Goal: Task Accomplishment & Management: Complete application form

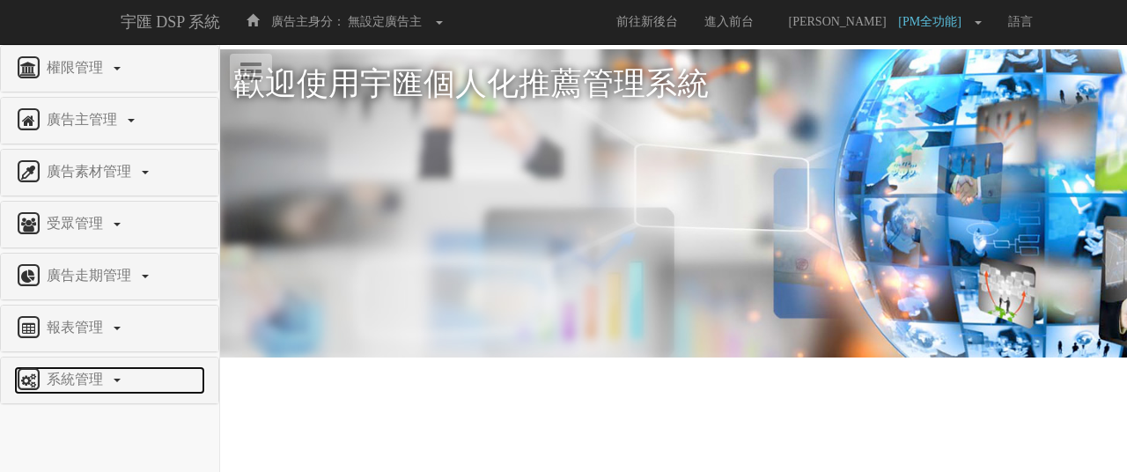
click at [107, 372] on span "系統管理" at bounding box center [77, 379] width 70 height 15
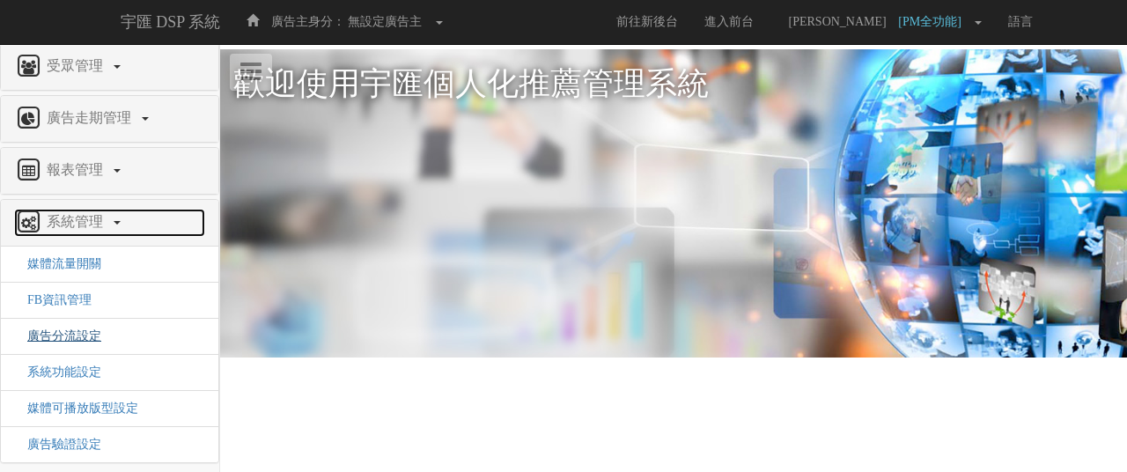
scroll to position [159, 0]
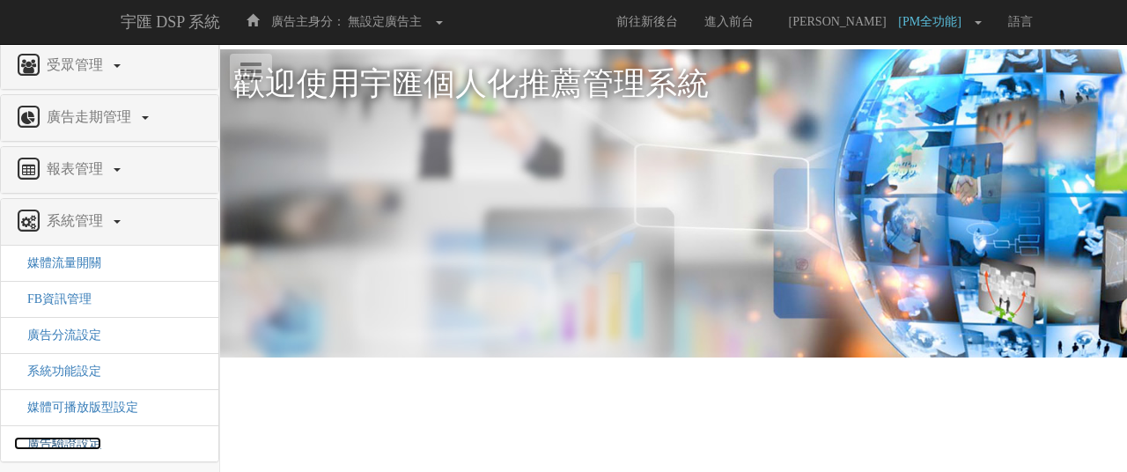
click at [92, 437] on span "廣告驗證設定" at bounding box center [57, 443] width 87 height 13
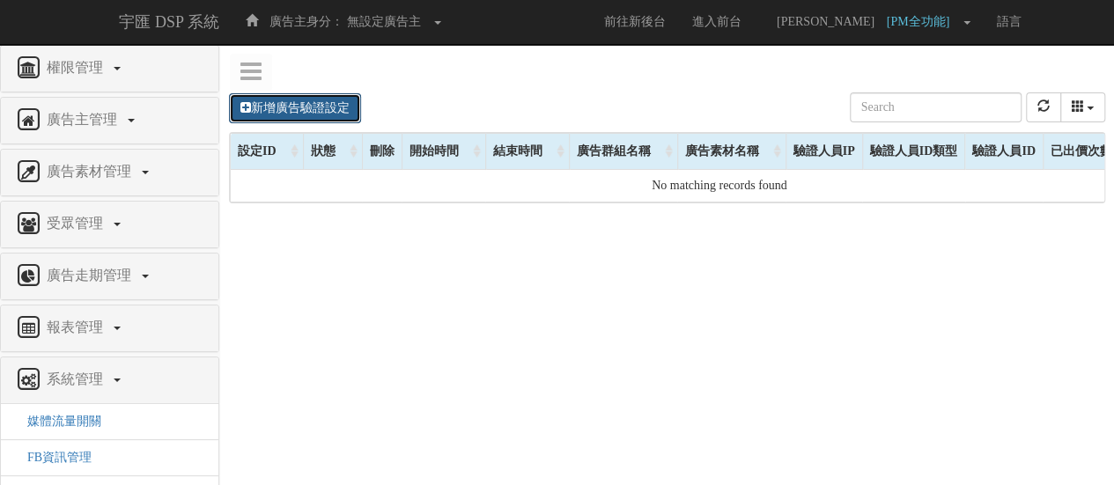
click at [288, 111] on link "新增廣告驗證設定" at bounding box center [295, 108] width 132 height 30
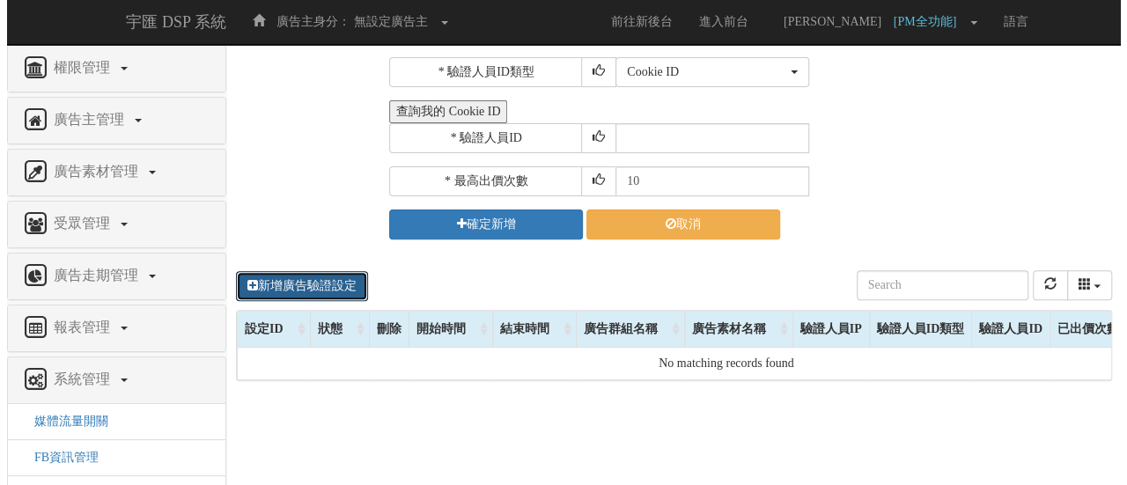
scroll to position [176, 0]
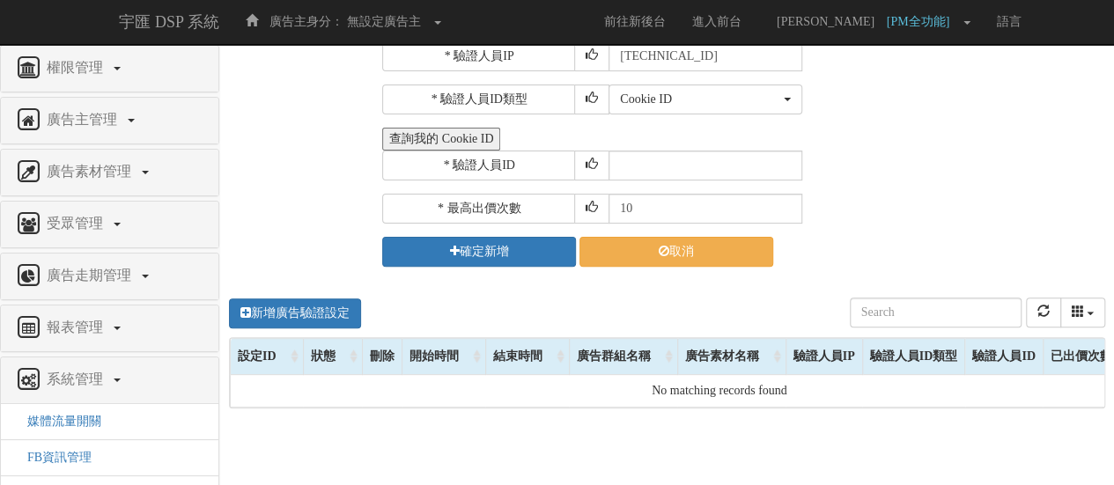
click at [466, 137] on button "查詢我的 Cookie ID" at bounding box center [441, 139] width 118 height 23
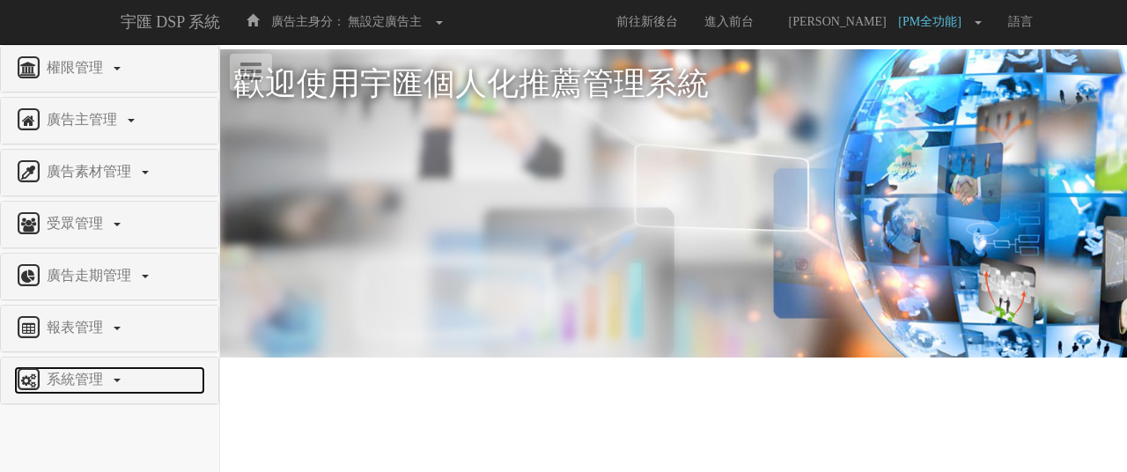
click at [90, 378] on span "系統管理" at bounding box center [77, 379] width 70 height 15
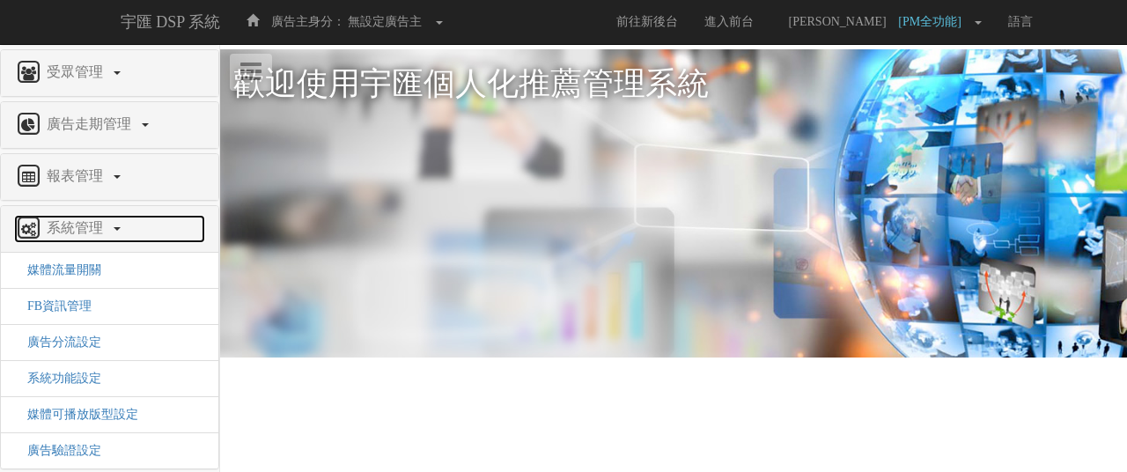
scroll to position [159, 0]
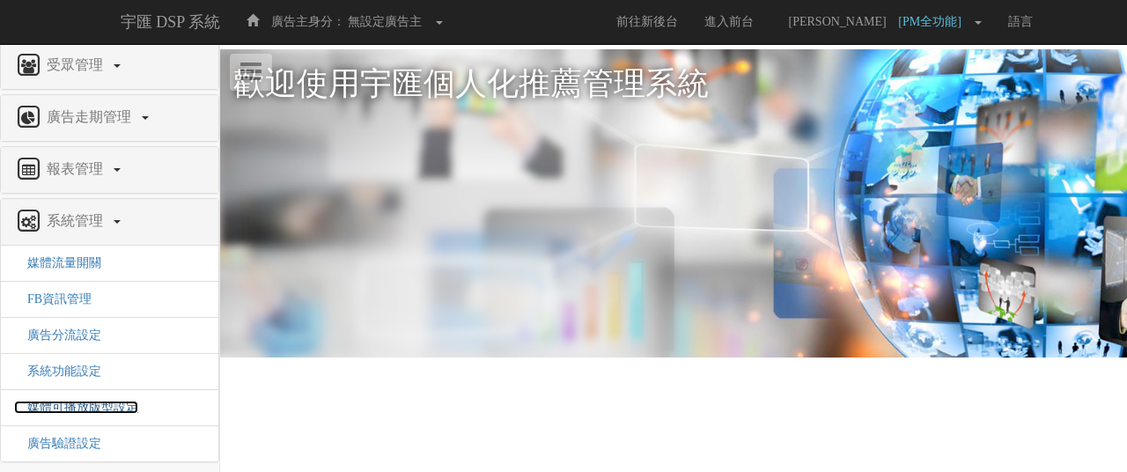
click at [114, 401] on span "媒體可播放版型設定" at bounding box center [76, 407] width 124 height 13
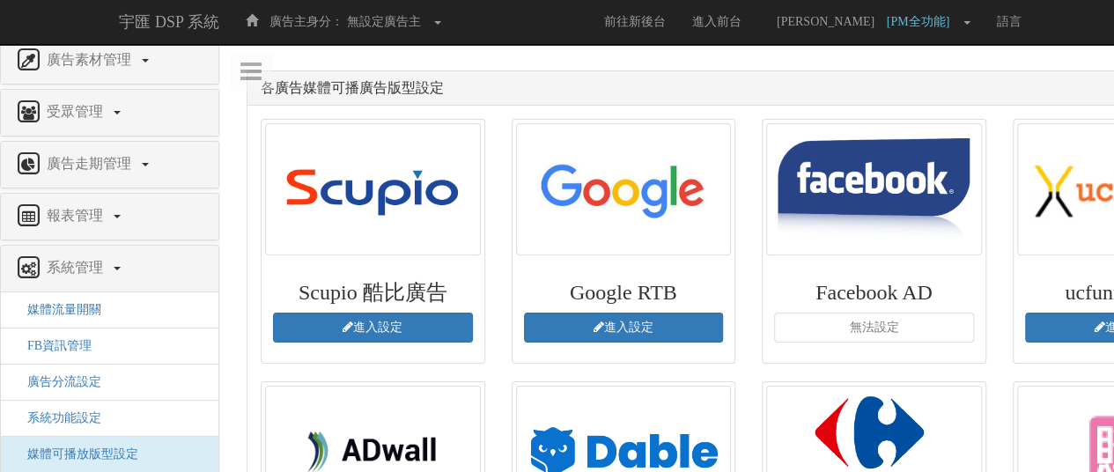
scroll to position [159, 0]
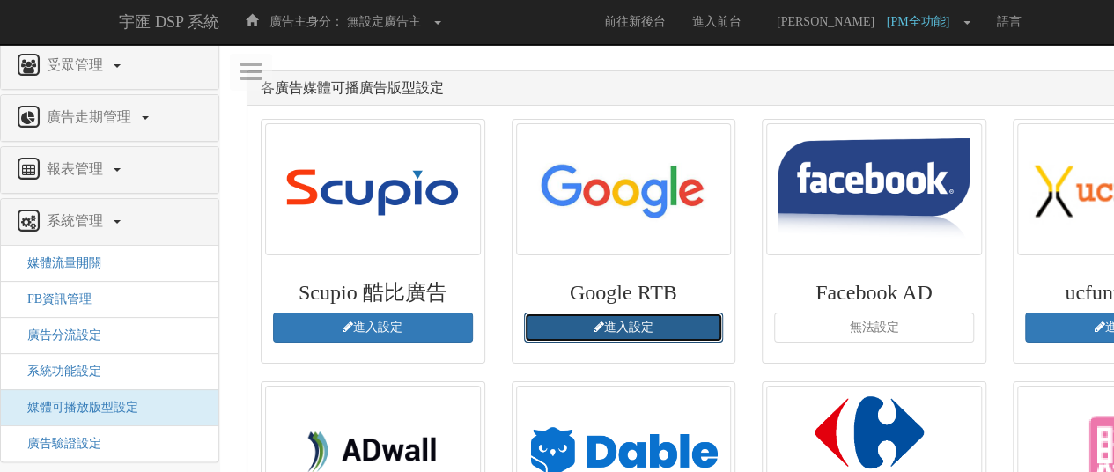
click at [669, 321] on link "進入設定" at bounding box center [624, 328] width 200 height 30
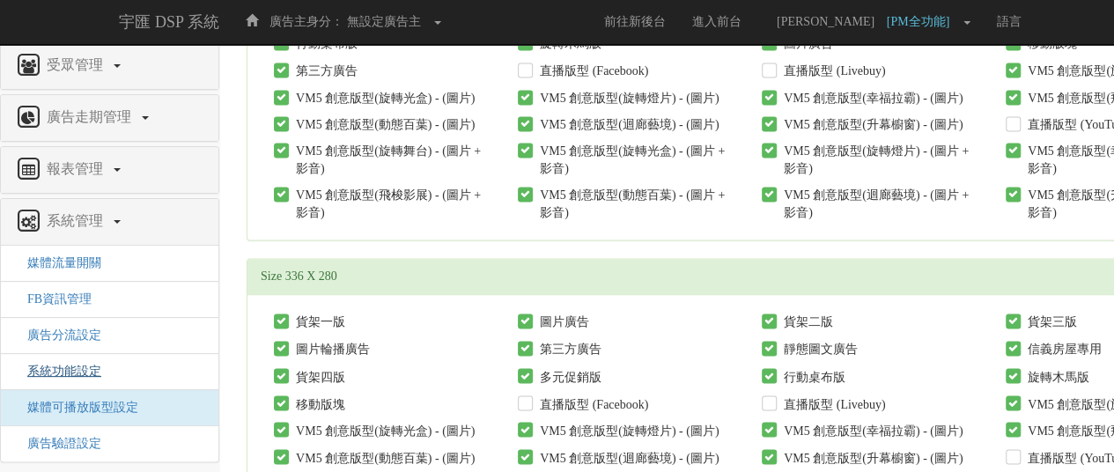
scroll to position [4756, 0]
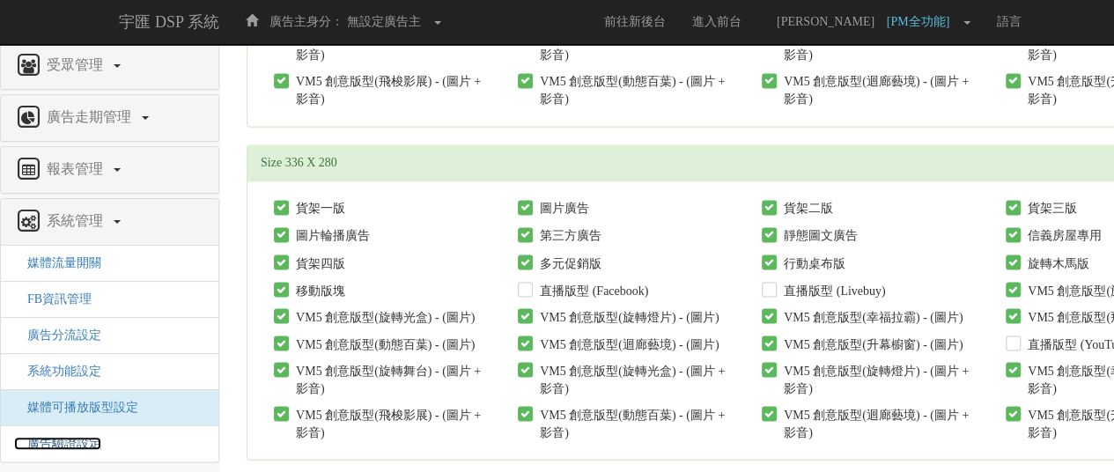
click at [85, 437] on span "廣告驗證設定" at bounding box center [57, 443] width 87 height 13
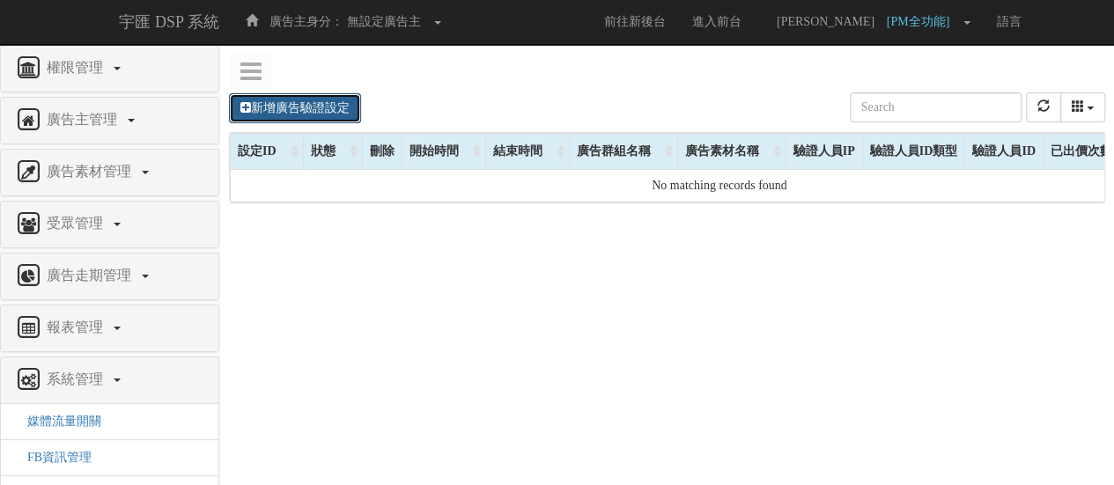
click at [280, 111] on link "新增廣告驗證設定" at bounding box center [295, 108] width 132 height 30
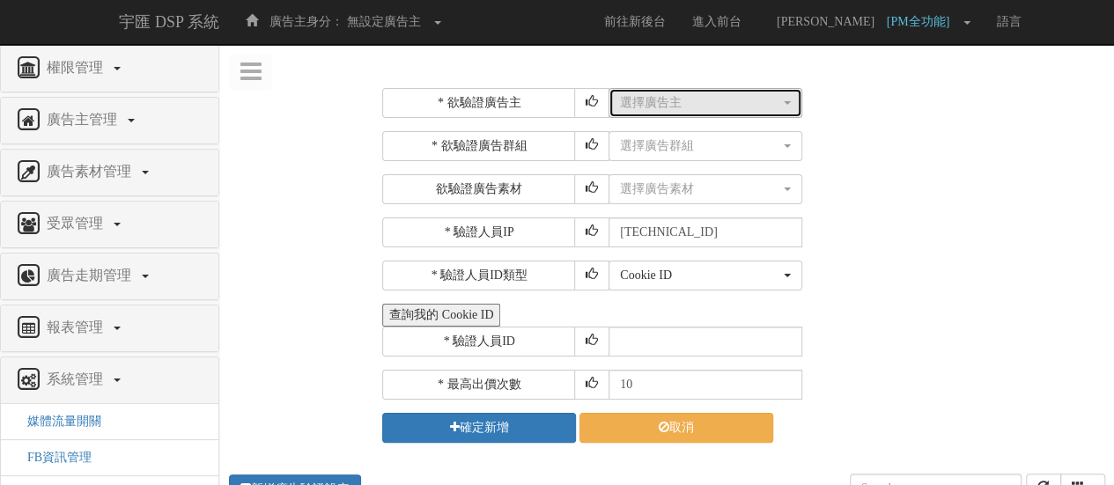
click at [682, 109] on div "選擇廣告主" at bounding box center [700, 103] width 160 height 18
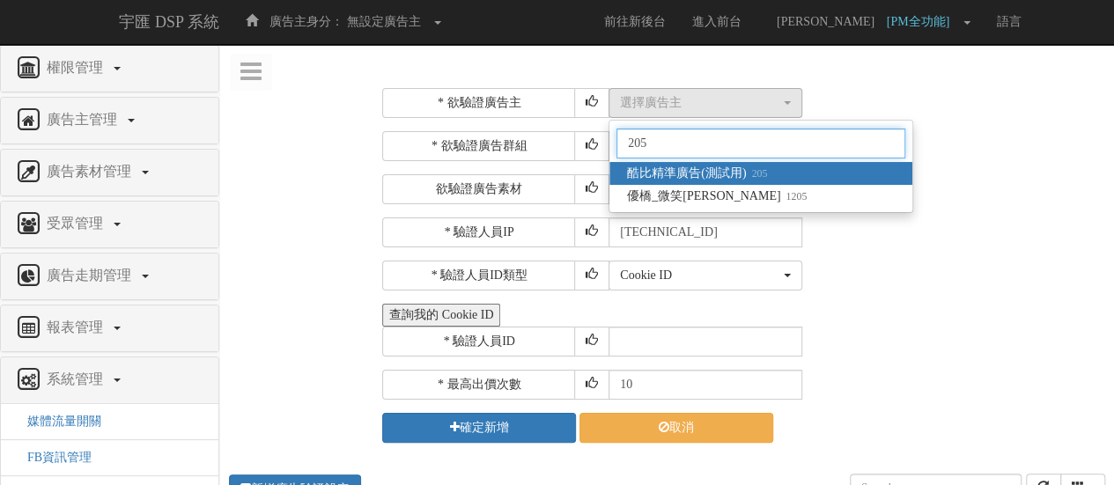
type input "205"
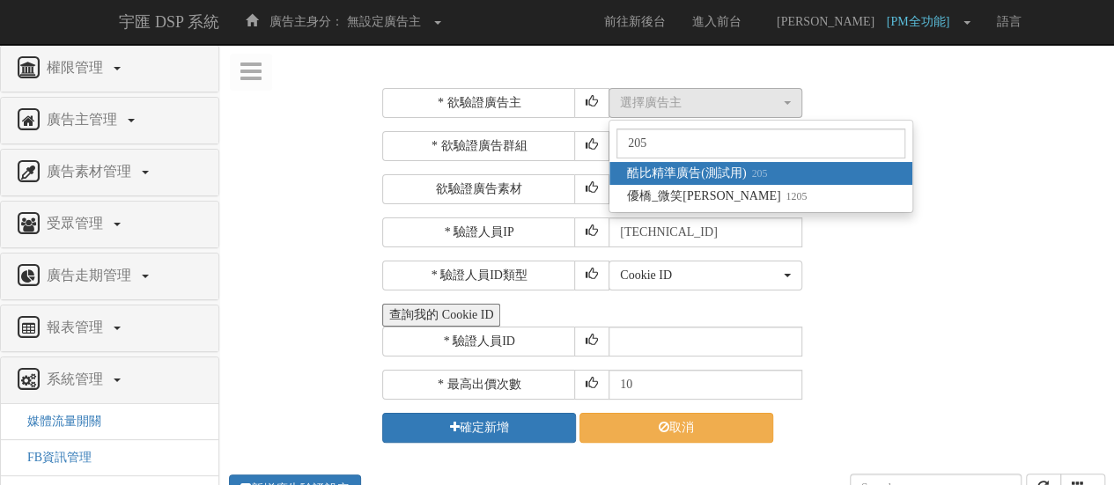
click at [708, 169] on span "酷比精準廣告(測試用) 205" at bounding box center [697, 174] width 140 height 18
select select "205"
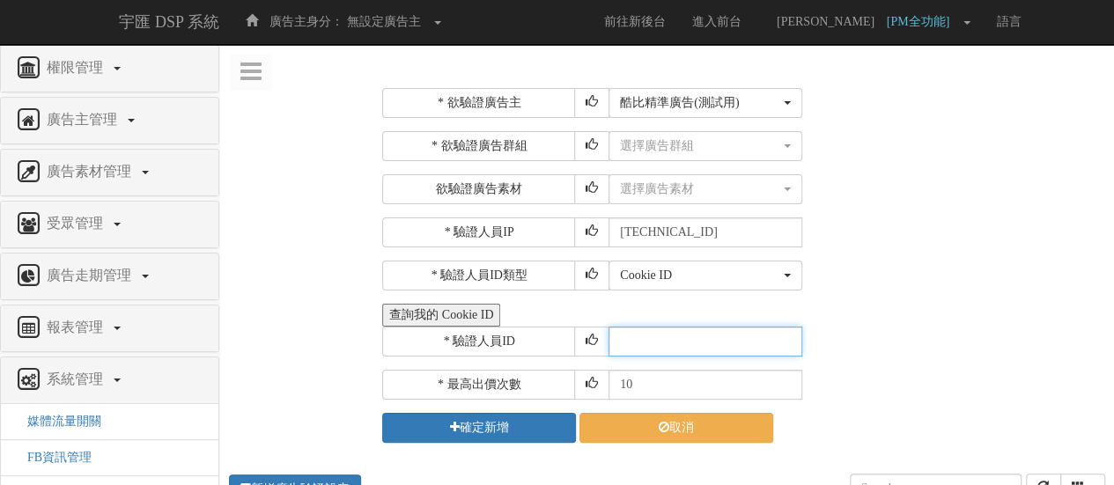
click at [655, 338] on input "text" at bounding box center [706, 342] width 194 height 30
paste input "CXR20250320164412993912"
type input "CXR20250320164412993912"
click at [636, 376] on input "10" at bounding box center [706, 385] width 194 height 30
type input "1"
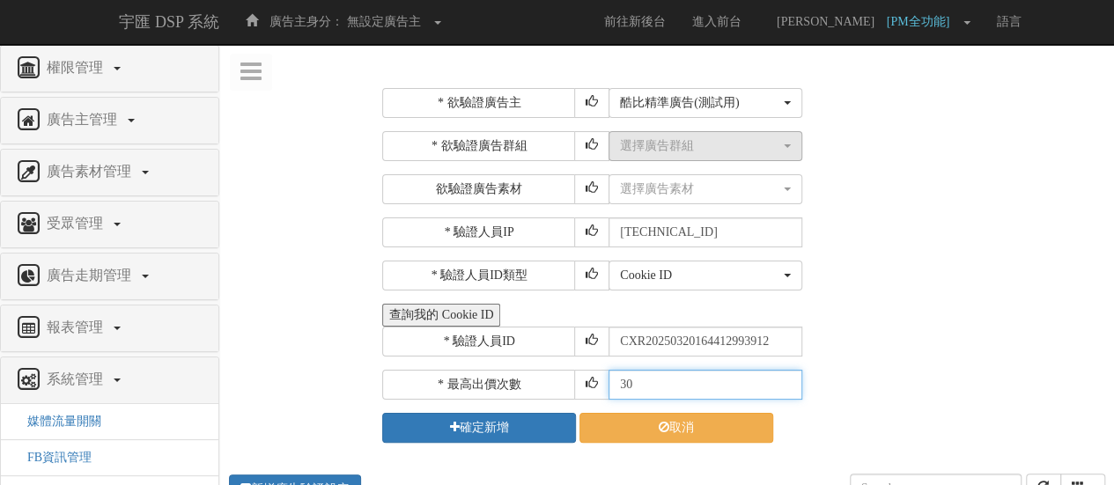
type input "30"
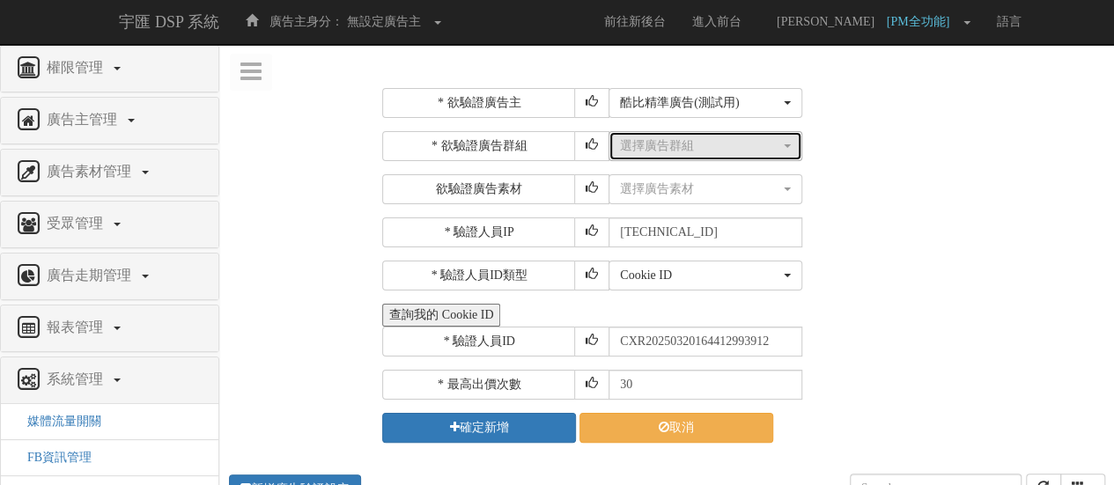
click at [682, 135] on button "選擇廣告群組" at bounding box center [706, 146] width 194 height 30
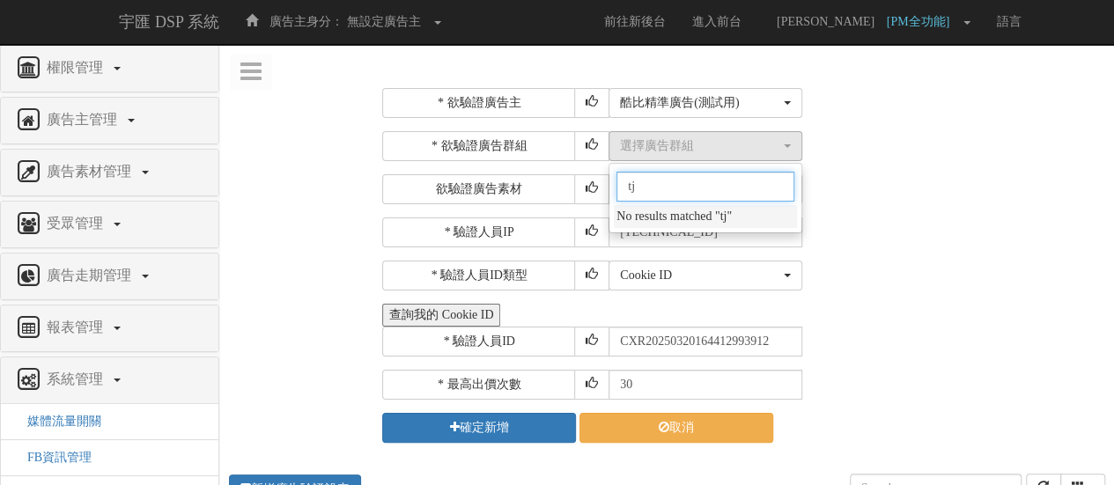
type input "t"
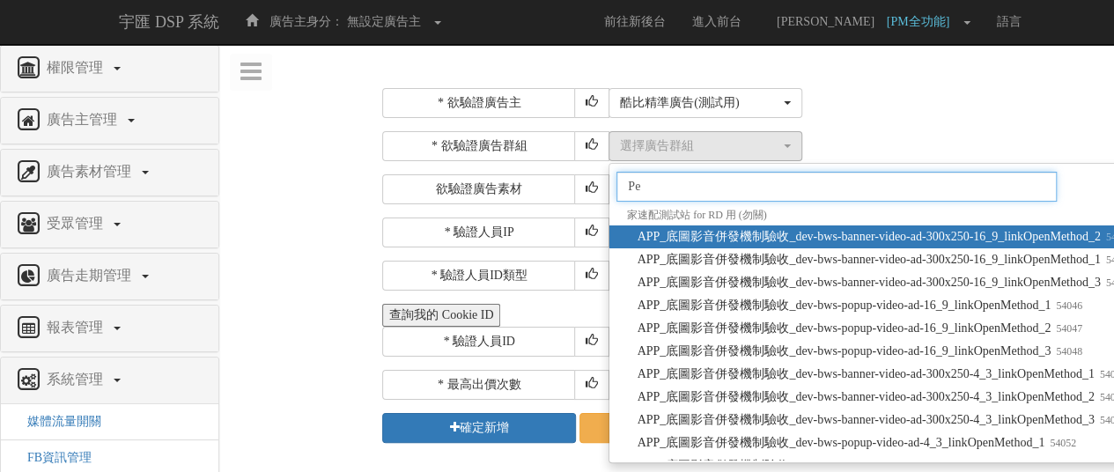
type input "P"
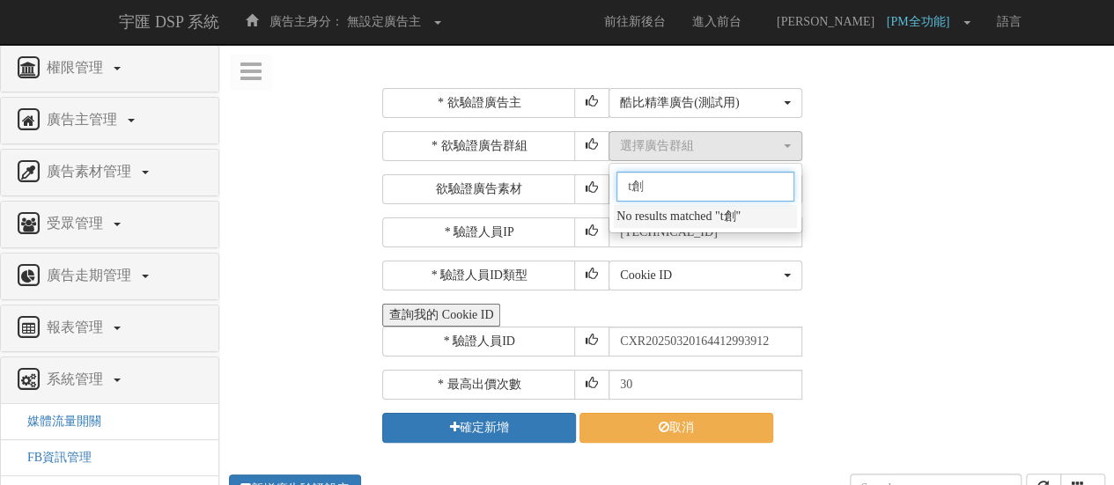
type input "t"
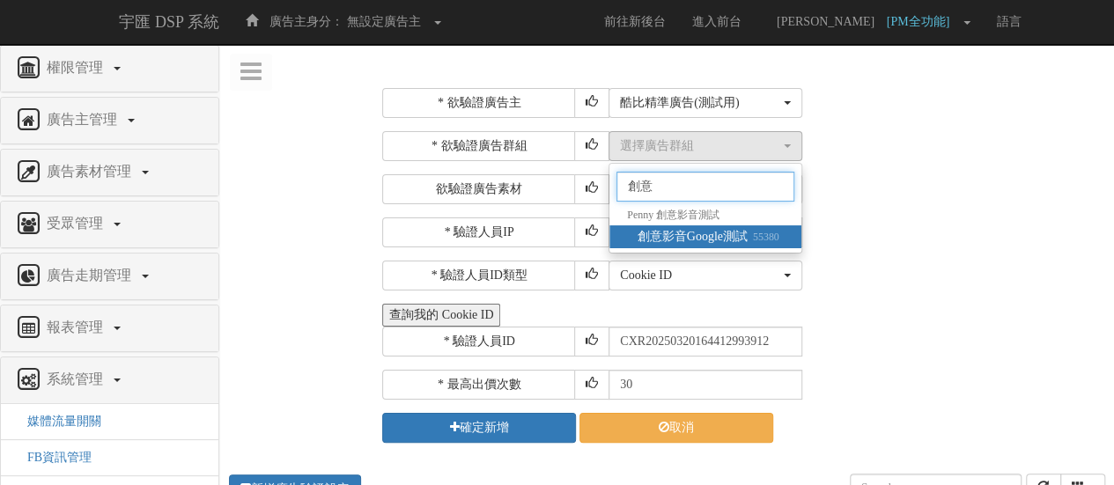
type input "創意"
drag, startPoint x: 743, startPoint y: 235, endPoint x: 745, endPoint y: 224, distance: 11.6
click at [743, 234] on span "創意影音Google測試 55380" at bounding box center [709, 237] width 142 height 18
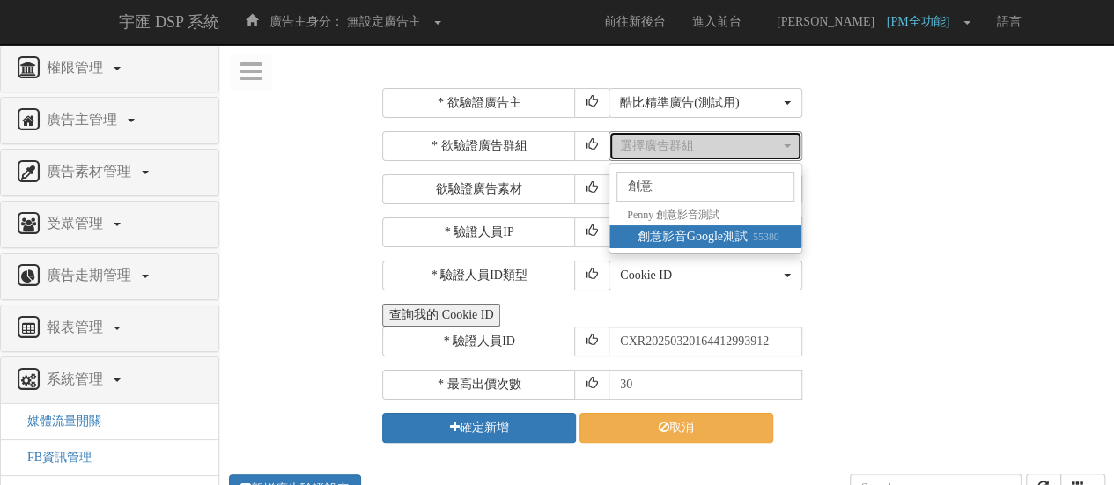
select select "55380"
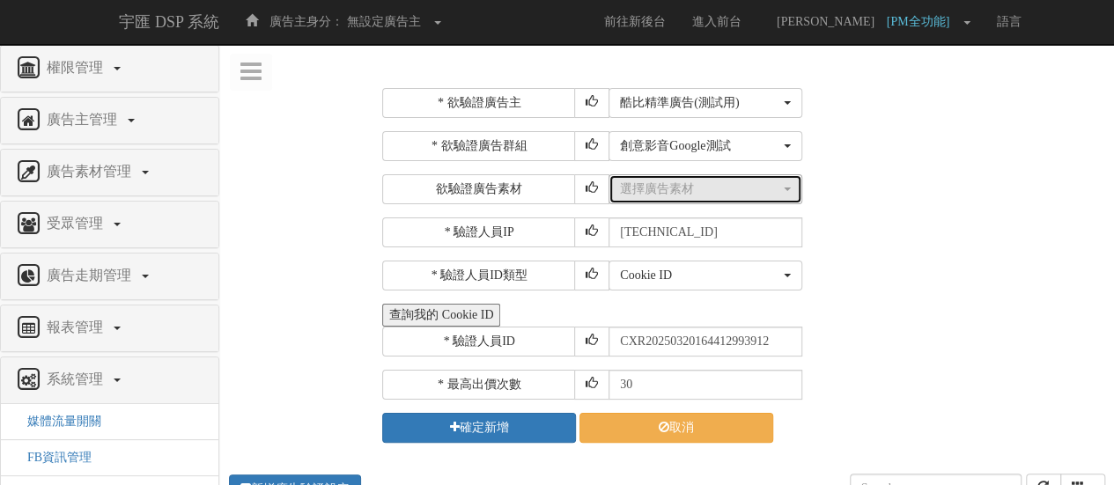
click at [736, 200] on button "選擇廣告素材" at bounding box center [706, 189] width 194 height 30
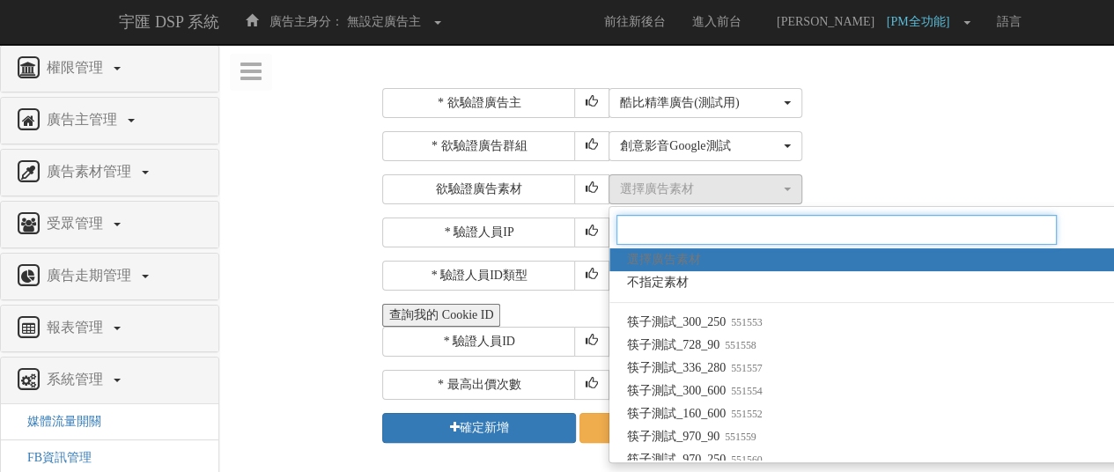
paste input "1564968"
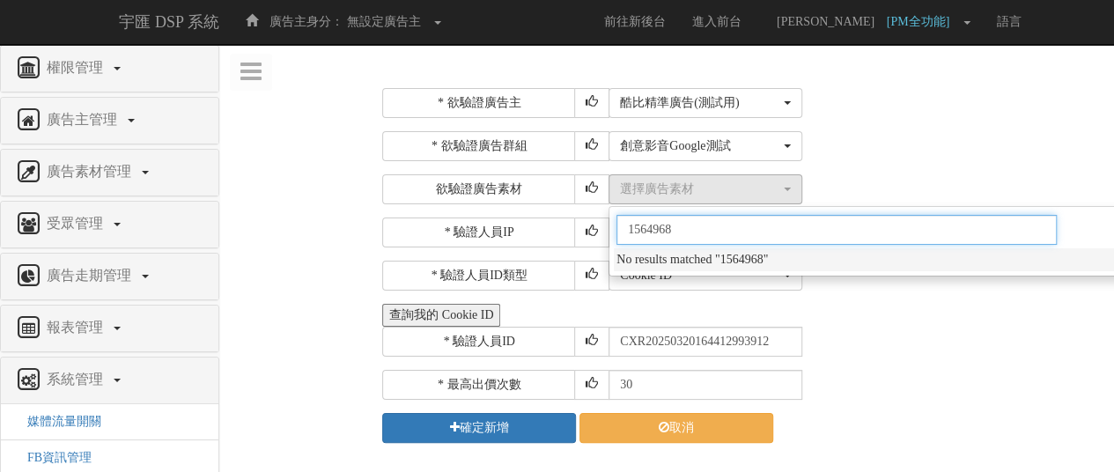
type input "1564968"
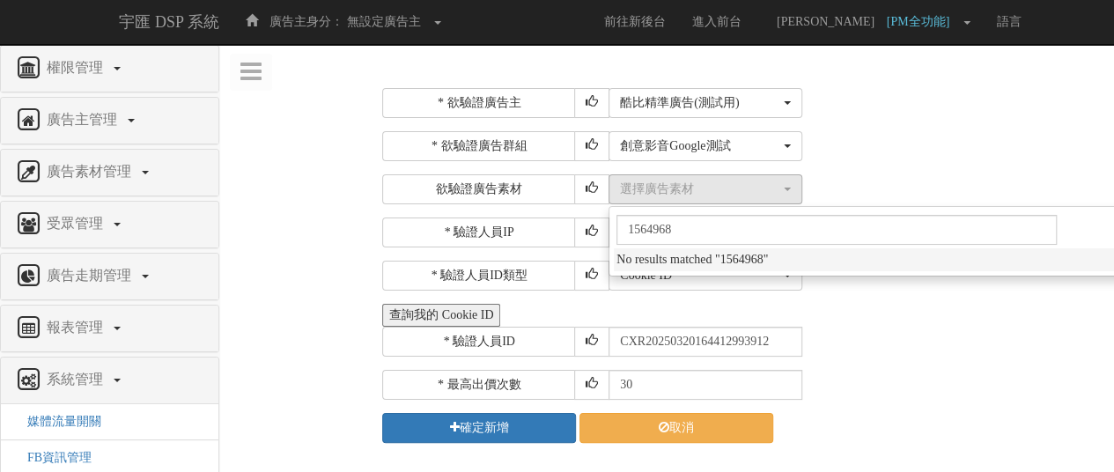
click at [935, 172] on div "* 欲驗證廣告群組 選擇廣告群組 指定播出 domain(bridgewell-bidder.com) 指定播出 app id(com.bridgewell.…" at bounding box center [741, 167] width 719 height 73
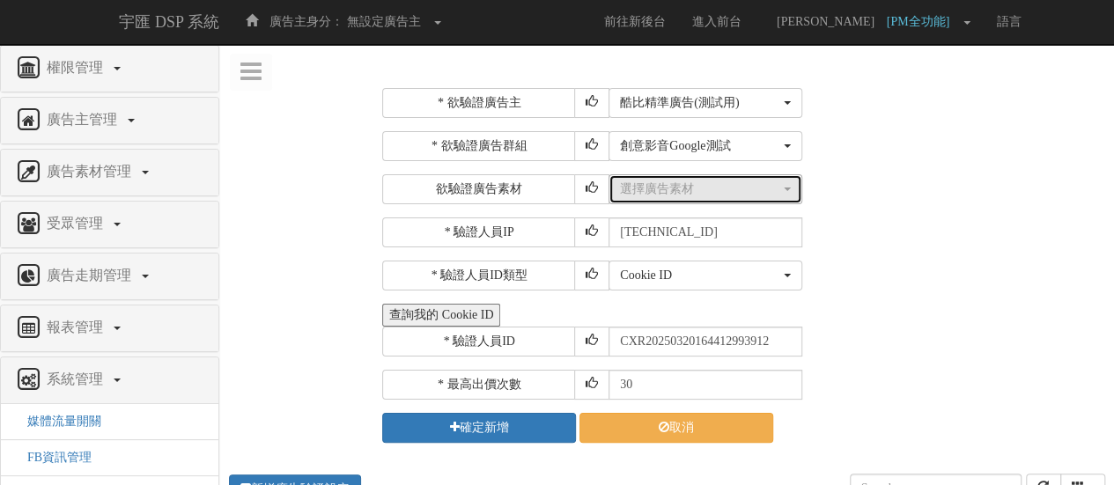
click at [753, 202] on button "選擇廣告素材" at bounding box center [706, 189] width 194 height 30
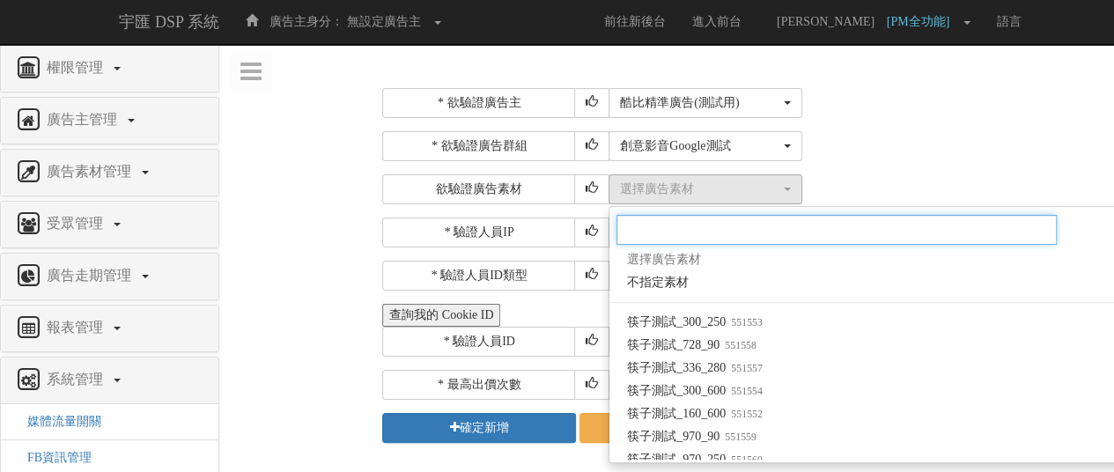
paste input "1564968"
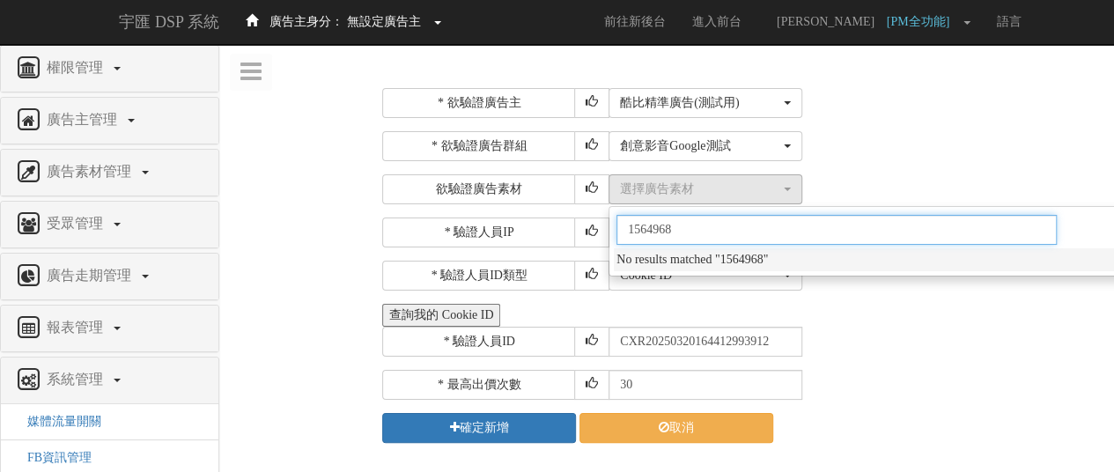
type input "1564968"
drag, startPoint x: 683, startPoint y: 232, endPoint x: 564, endPoint y: 232, distance: 118.9
click at [564, 232] on div "* 欲驗證廣告主 選擇廣告主 特力+ 科技紫薇網 Momo 東森EHS Uniqlo EFShop 樂天 屈臣氏Watsons sinyi 信義房屋 S2_B…" at bounding box center [741, 265] width 719 height 355
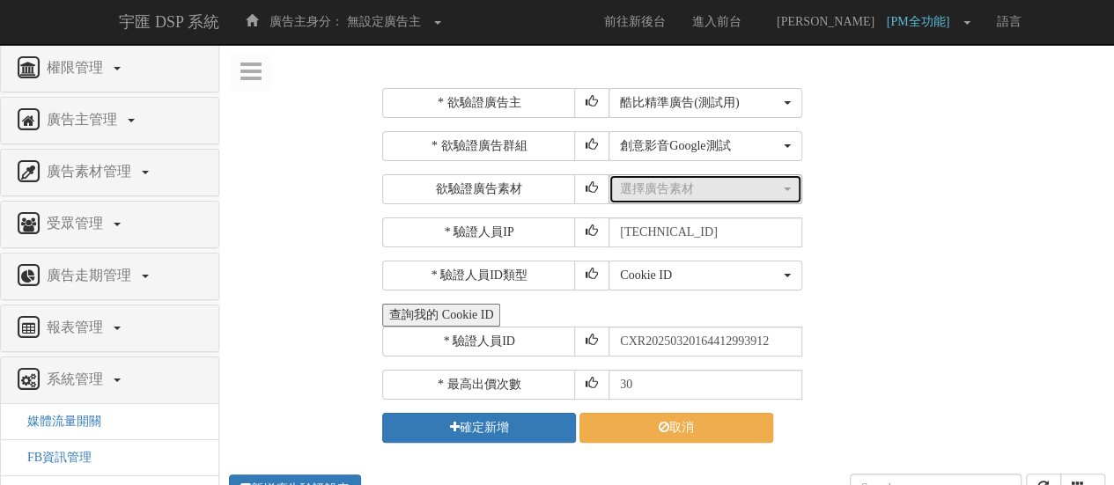
click at [725, 195] on div "選擇廣告素材" at bounding box center [700, 190] width 160 height 18
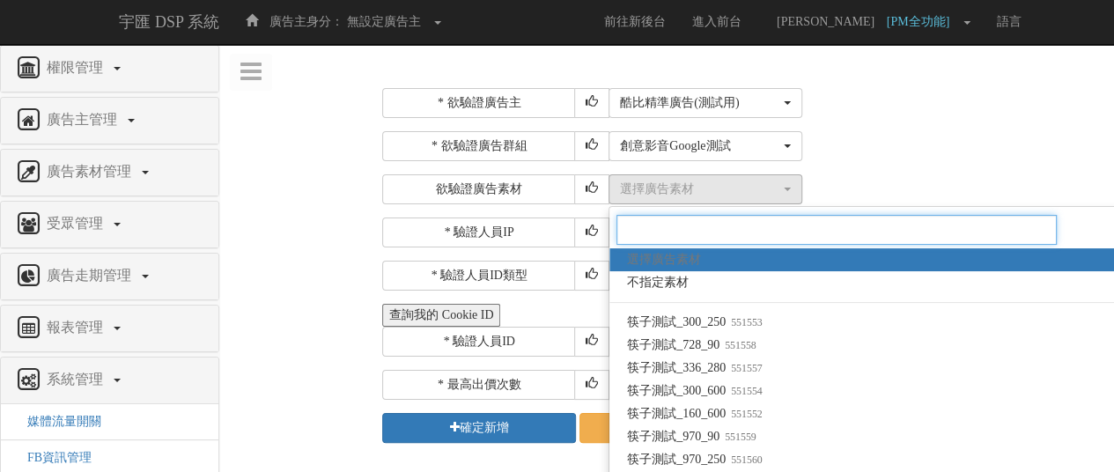
paste input "1564719"
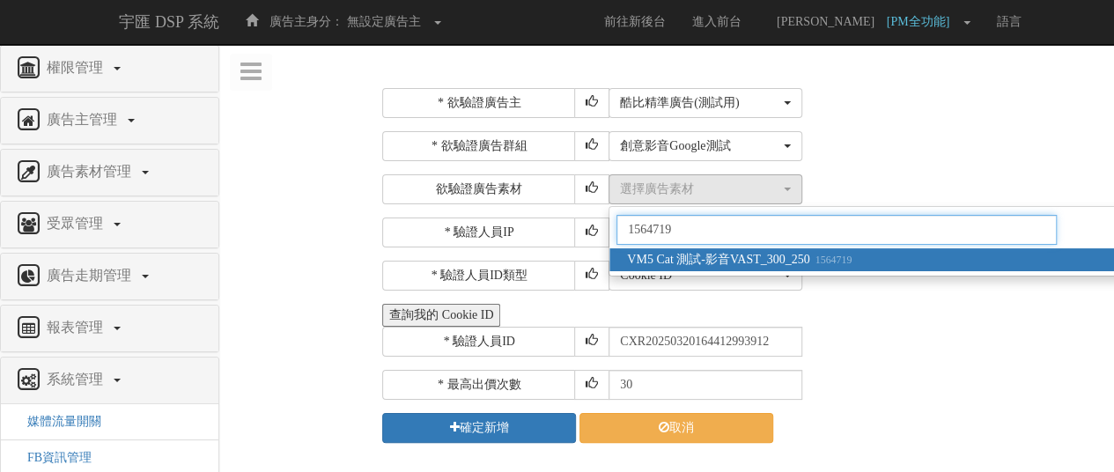
type input "1564719"
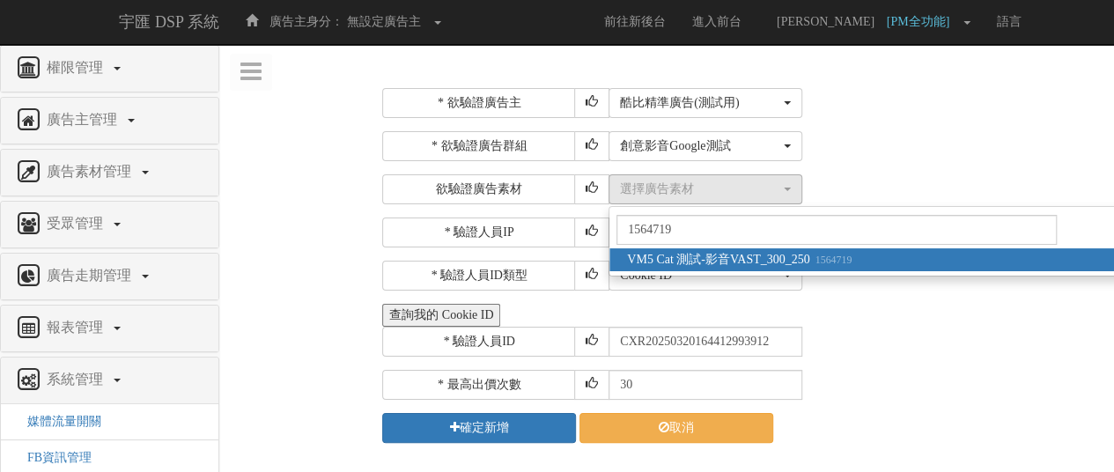
click at [773, 260] on span "VM5 Cat 測試-影音VAST_300_250 1564719" at bounding box center [739, 260] width 225 height 18
select select "1564719"
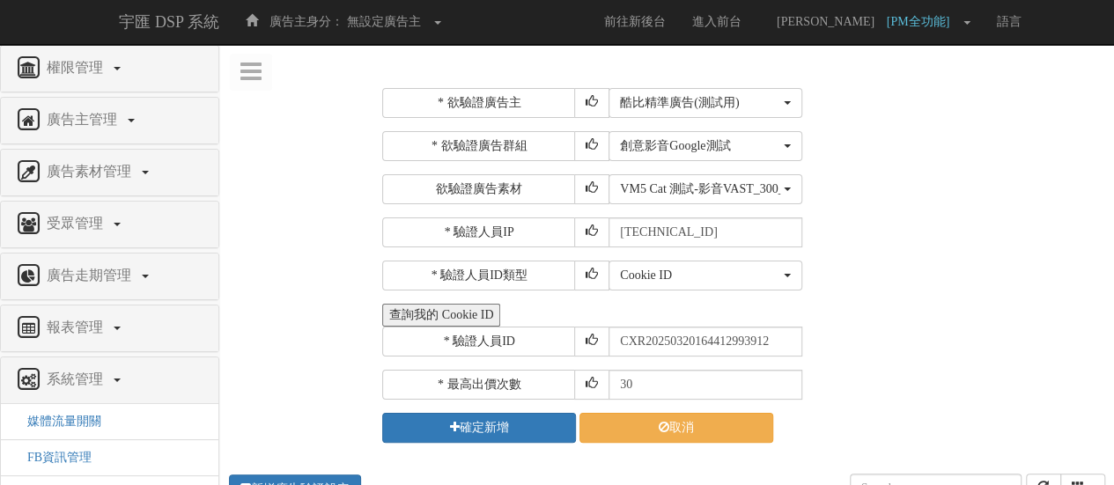
click at [963, 284] on div "Cookie ID ADID IDFA Cookie ID" at bounding box center [855, 276] width 492 height 30
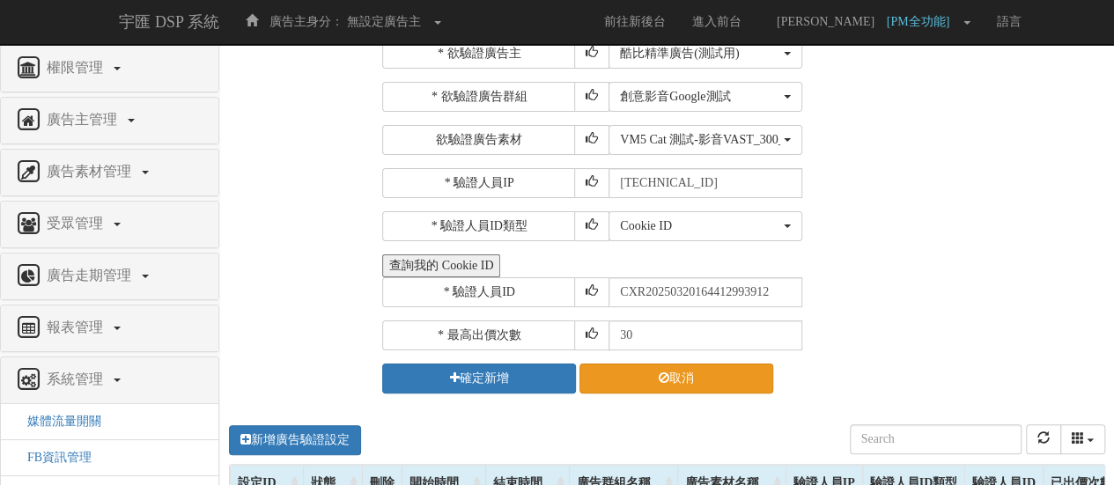
scroll to position [88, 0]
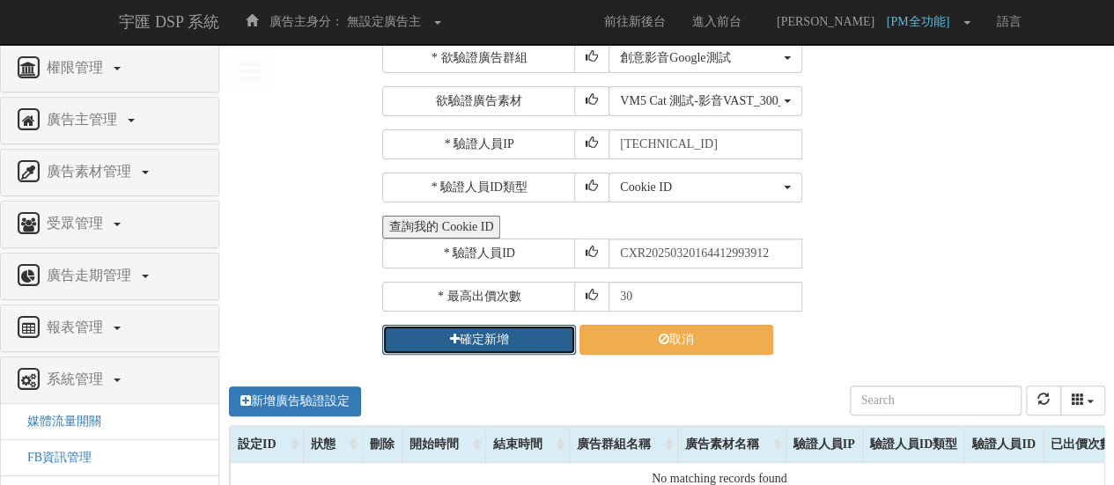
click at [532, 346] on button "確定新增" at bounding box center [479, 340] width 194 height 30
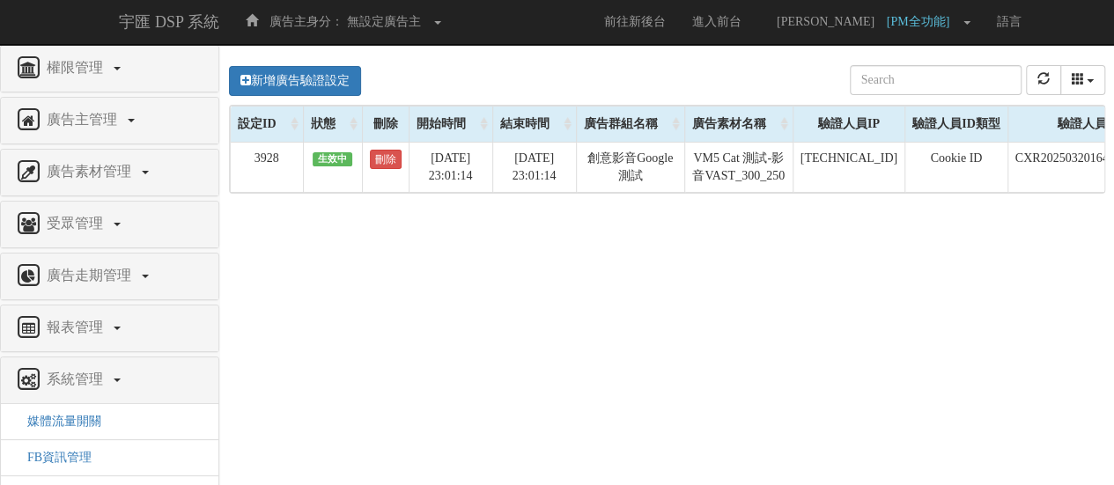
scroll to position [0, 0]
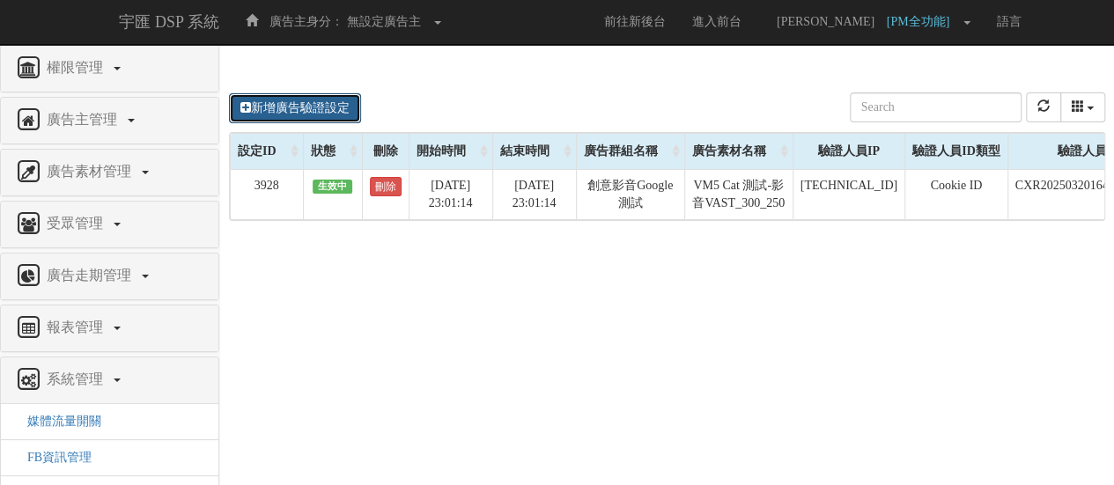
click at [312, 108] on link "新增廣告驗證設定" at bounding box center [295, 108] width 132 height 30
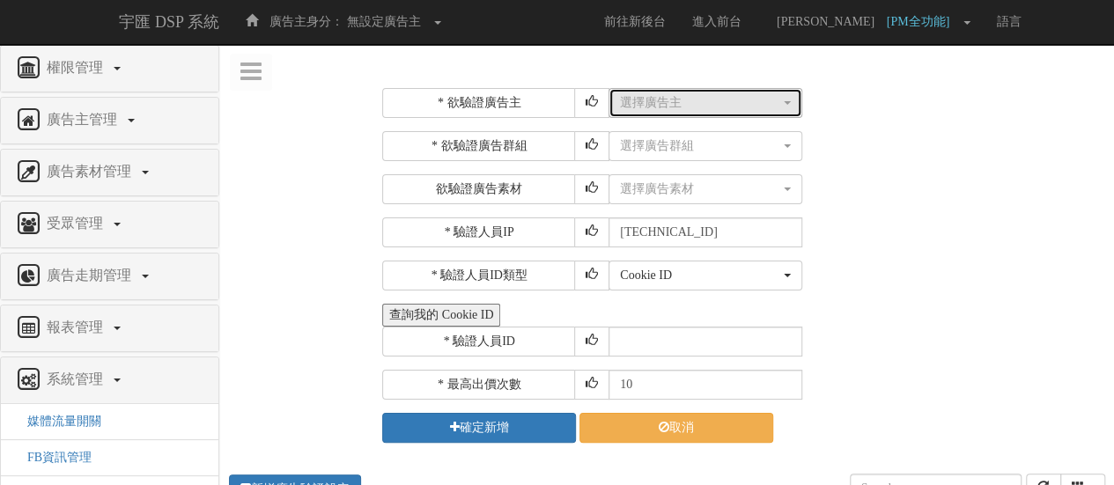
click at [669, 103] on div "選擇廣告主" at bounding box center [700, 103] width 160 height 18
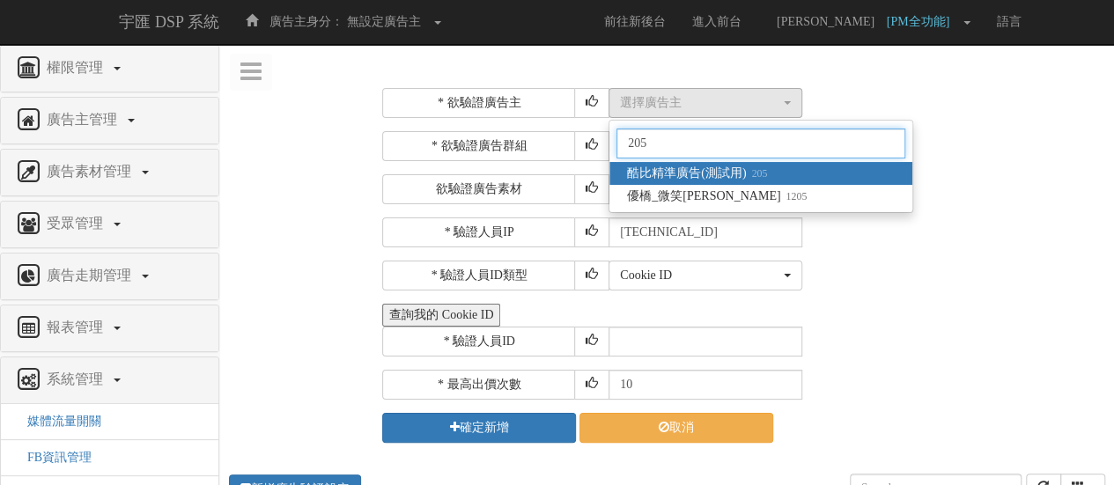
type input "205"
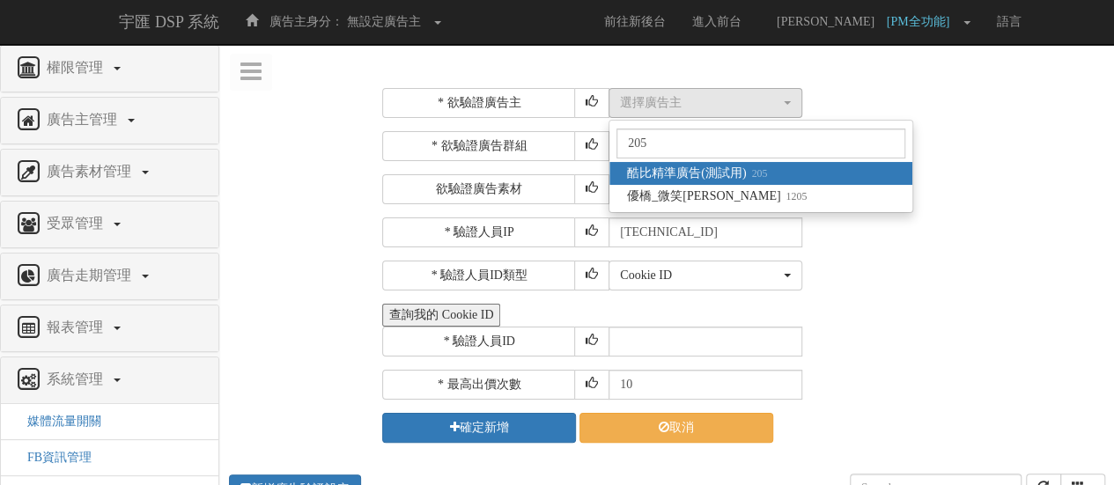
click at [701, 165] on span "酷比精準廣告(測試用) 205" at bounding box center [697, 174] width 140 height 18
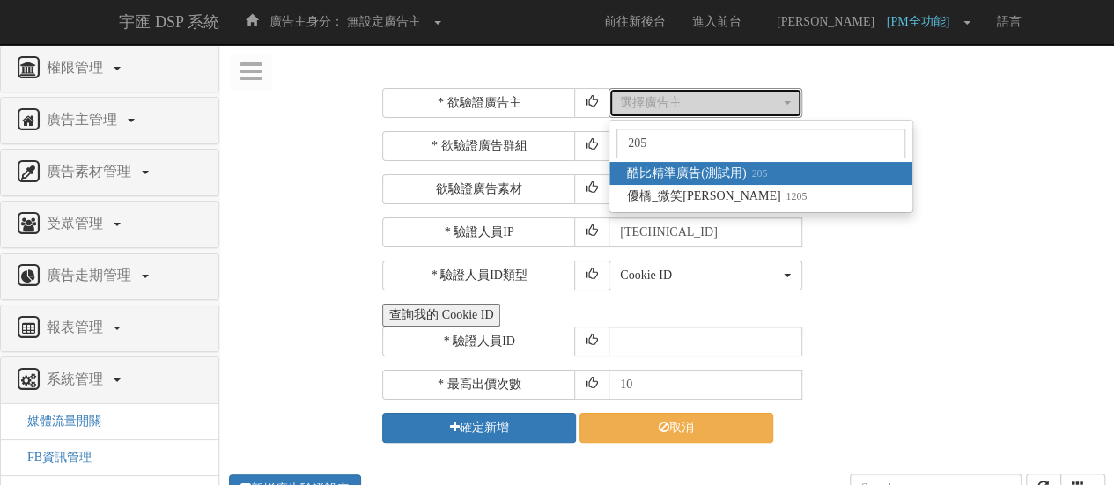
select select "205"
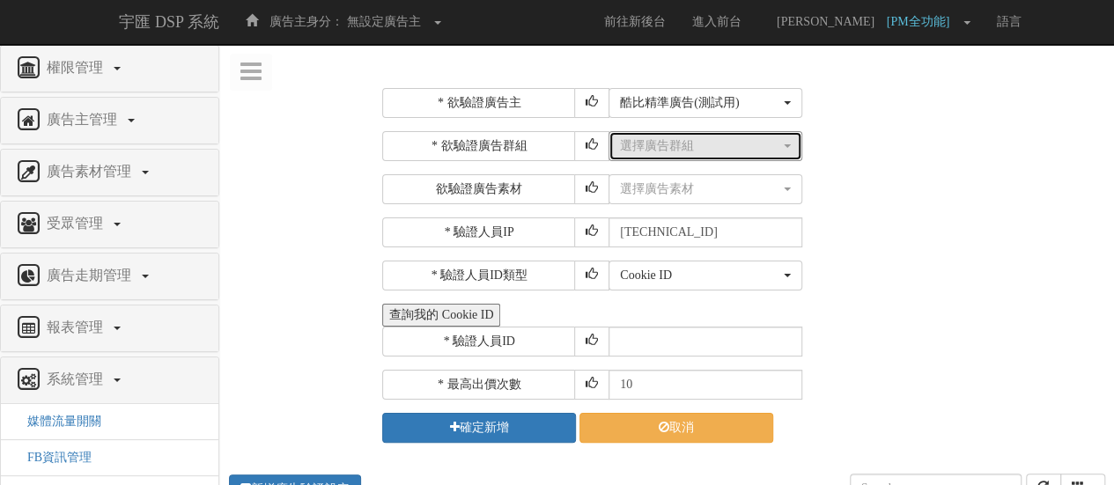
click at [698, 144] on div "選擇廣告群組" at bounding box center [700, 146] width 160 height 18
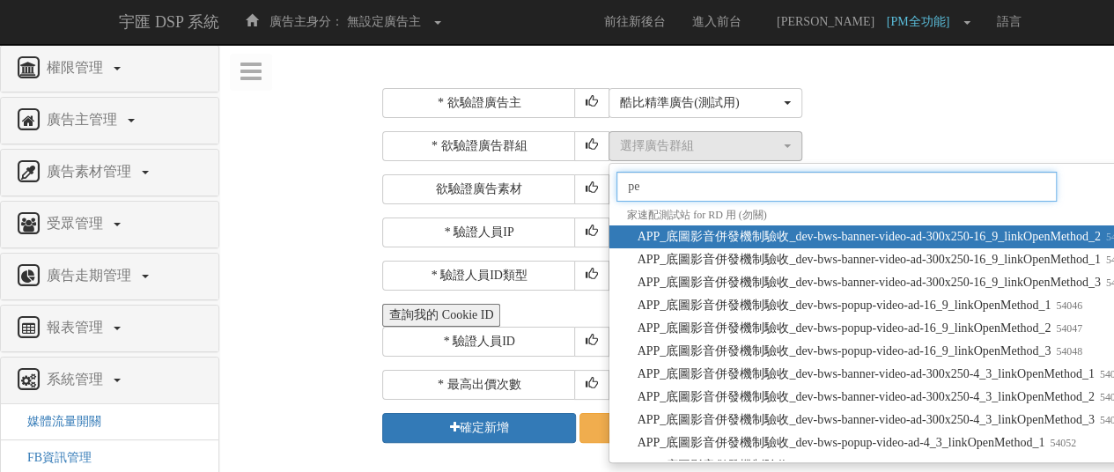
type input "p"
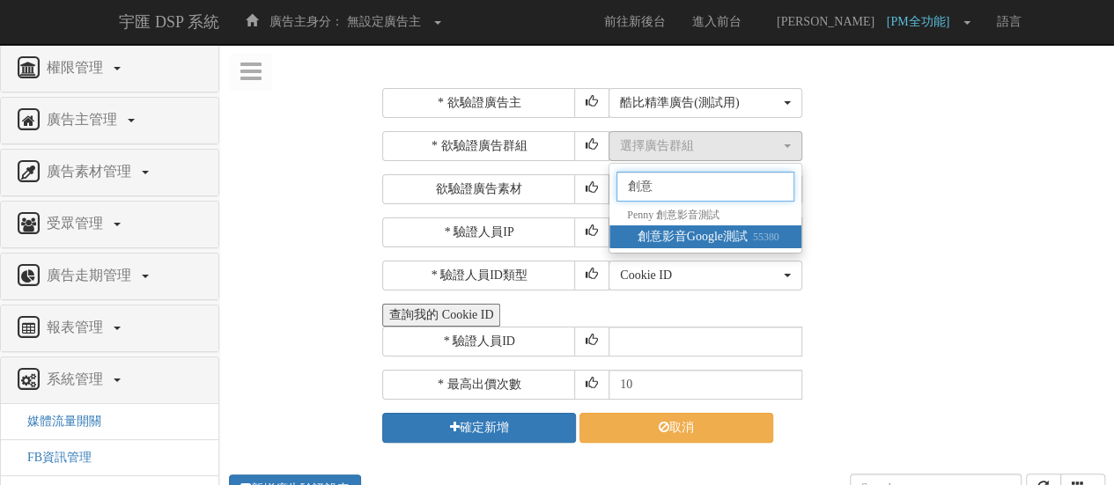
type input "創意"
click at [727, 238] on span "創意影音Google測試 55380" at bounding box center [709, 237] width 142 height 18
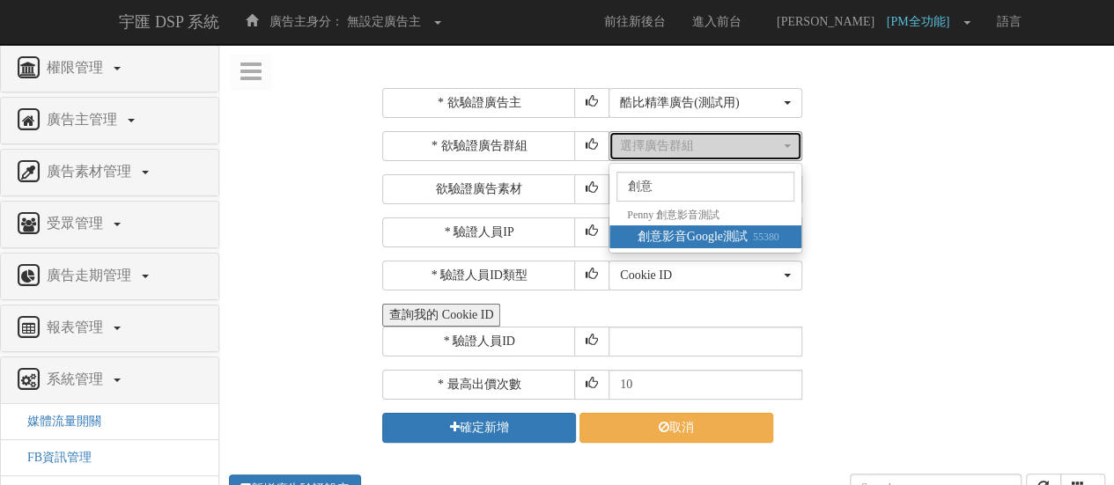
select select "55380"
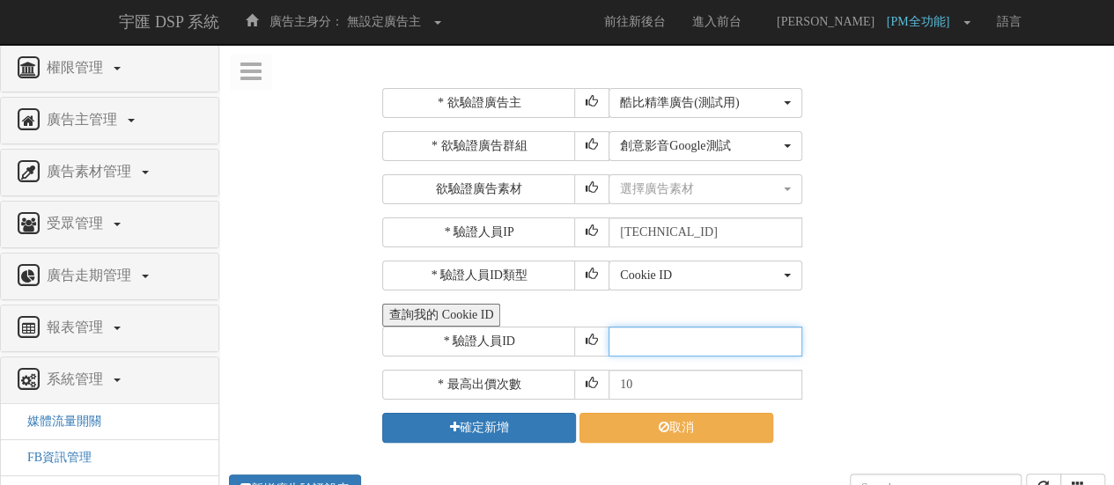
click at [712, 327] on input "text" at bounding box center [706, 342] width 194 height 30
paste input "CEL20221214140932163487"
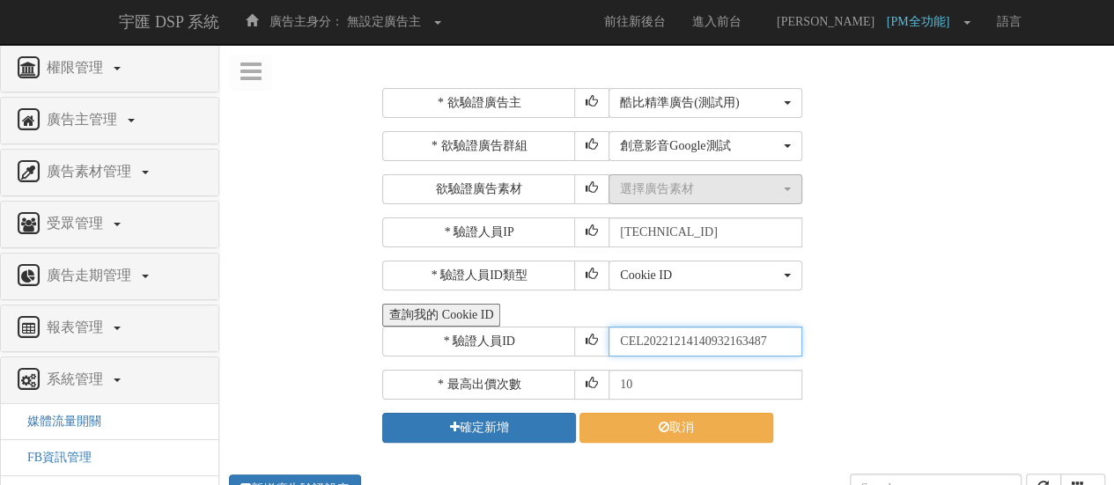
type input "CEL20221214140932163487"
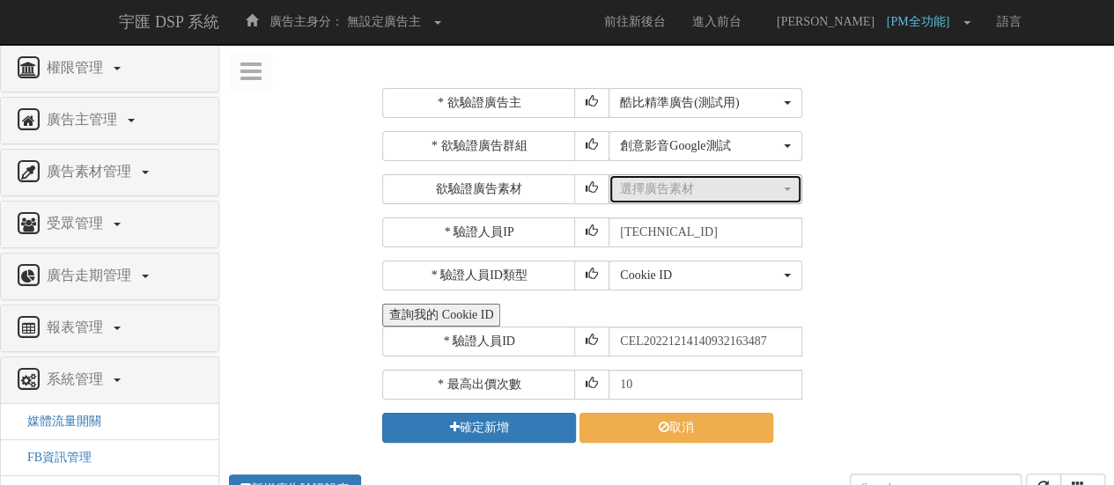
click at [705, 193] on div "選擇廣告素材" at bounding box center [700, 190] width 160 height 18
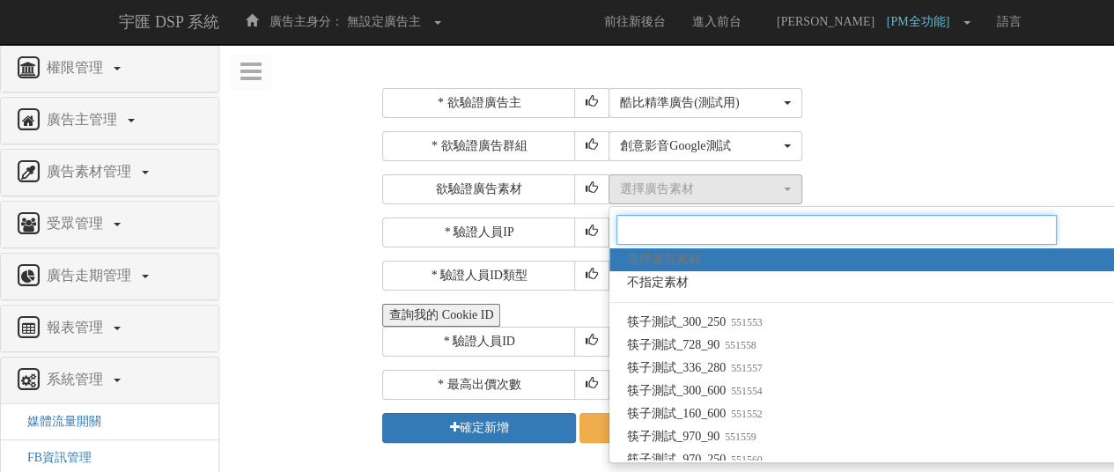
paste input "1564719"
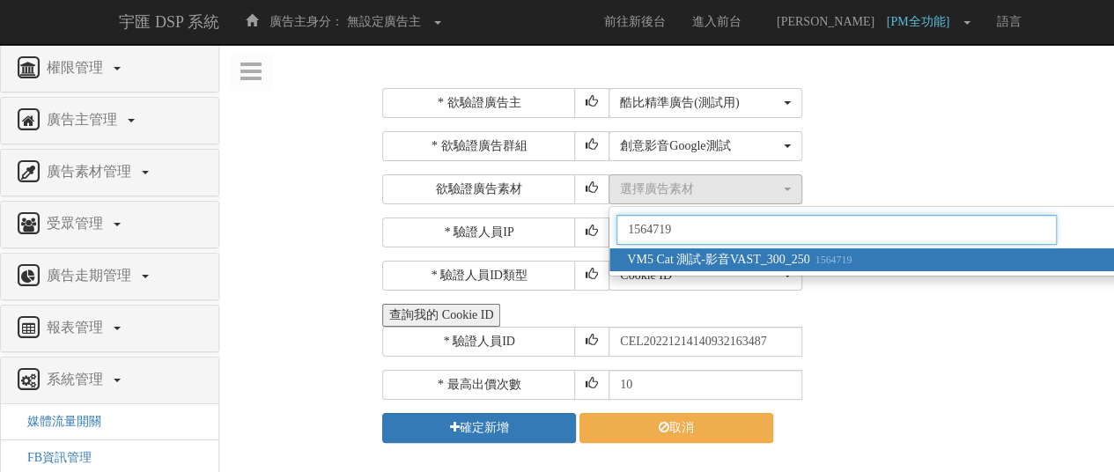
type input "1564719"
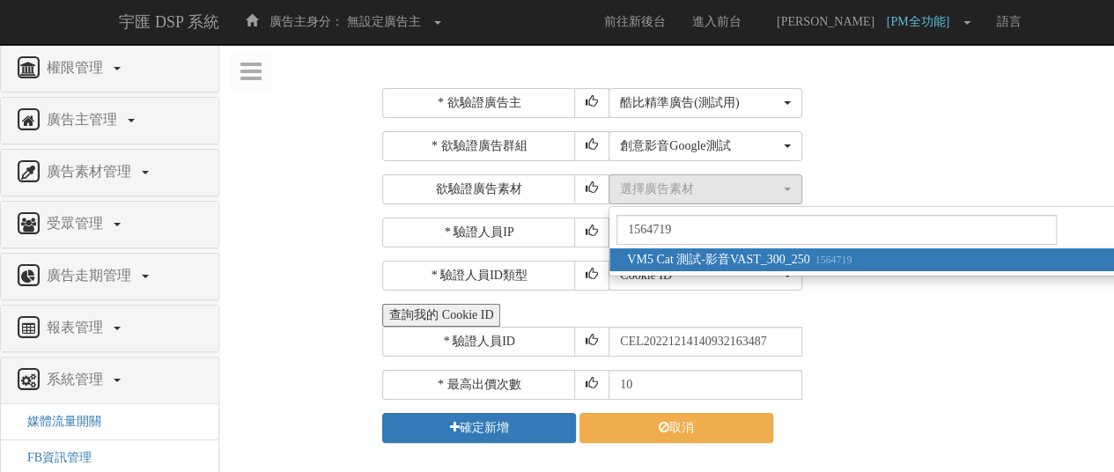
click at [786, 257] on span "VM5 Cat 測試-影音VAST_300_250 1564719" at bounding box center [739, 260] width 225 height 18
select select "1564719"
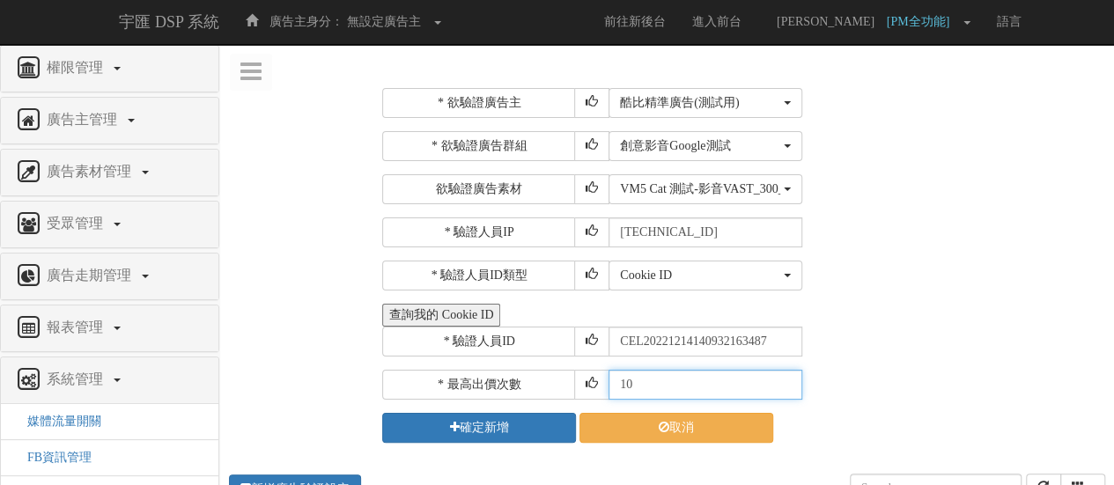
click at [673, 376] on input "10" at bounding box center [706, 385] width 194 height 30
type input "1"
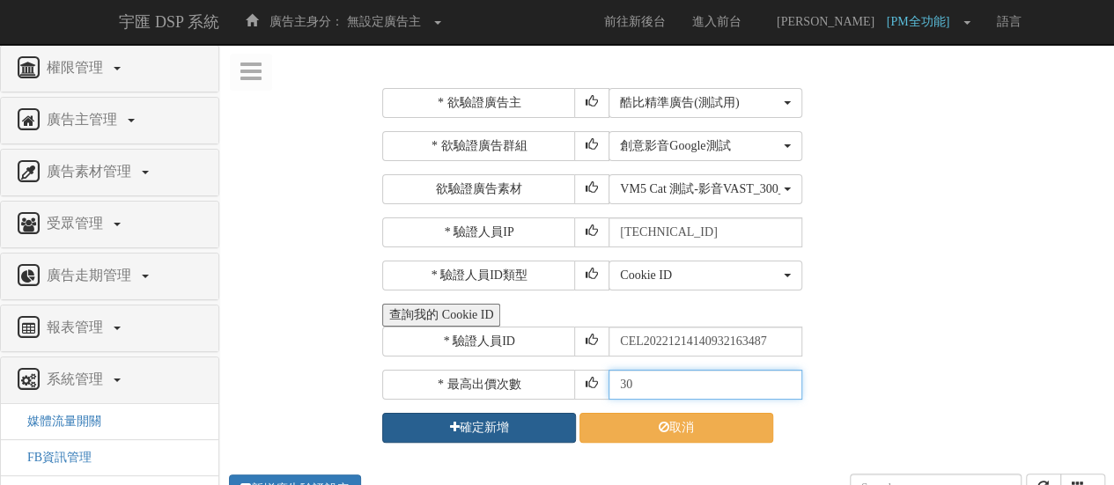
type input "30"
click at [466, 424] on button "確定新增" at bounding box center [479, 428] width 194 height 30
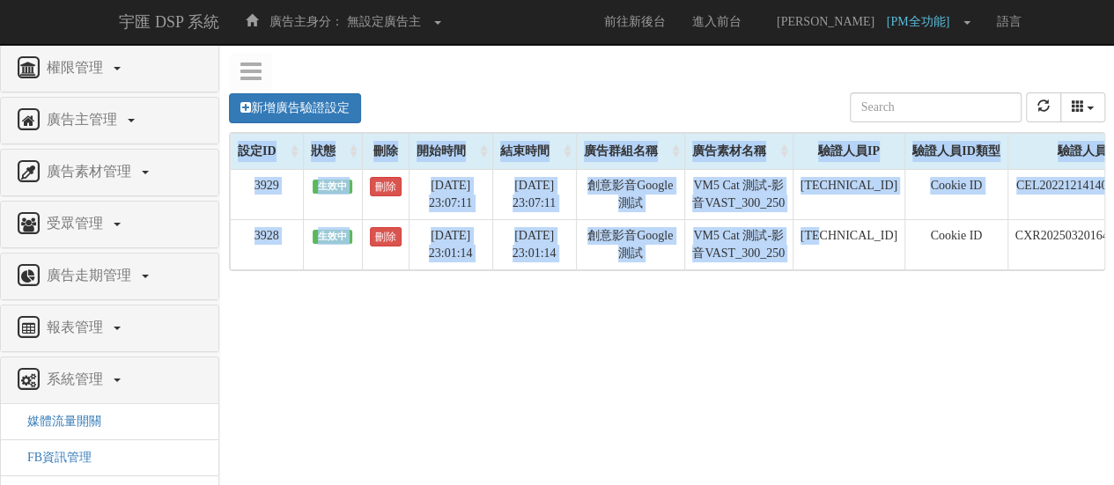
drag, startPoint x: 816, startPoint y: 302, endPoint x: 946, endPoint y: 311, distance: 129.8
click at [946, 270] on div "Loading, please wait... 設定ID 狀態 刪除 開始時間 結束時間 廣告群組名稱 廣告素材名稱 驗證人員IP 驗證人員ID類型 驗證人員…" at bounding box center [667, 201] width 875 height 137
click at [283, 98] on link "新增廣告驗證設定" at bounding box center [295, 108] width 132 height 30
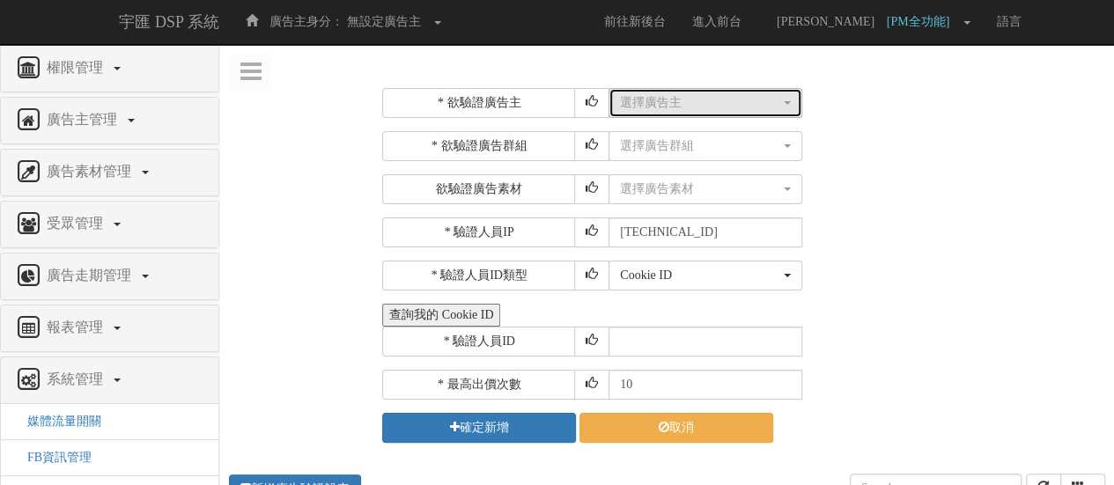
click at [675, 101] on div "選擇廣告主" at bounding box center [700, 103] width 160 height 18
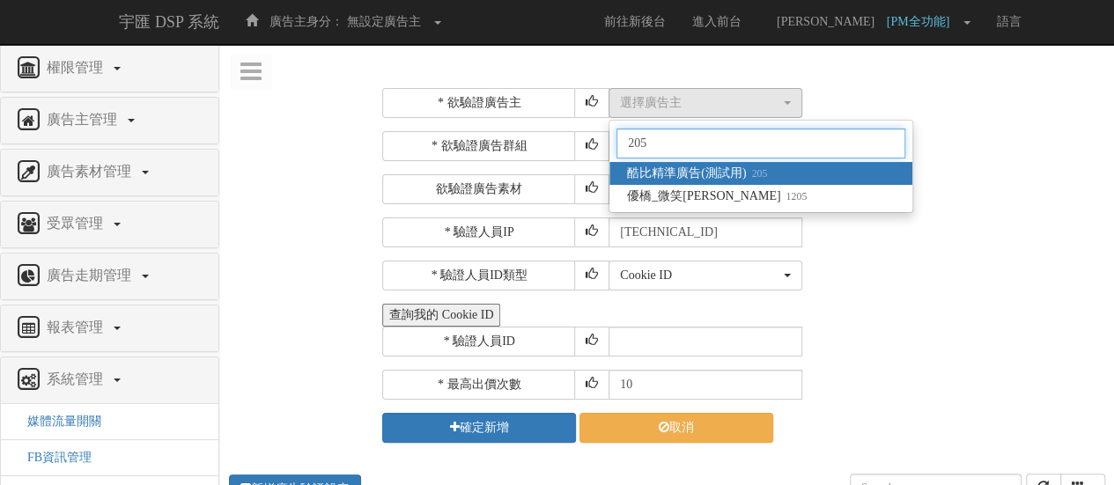
type input "205"
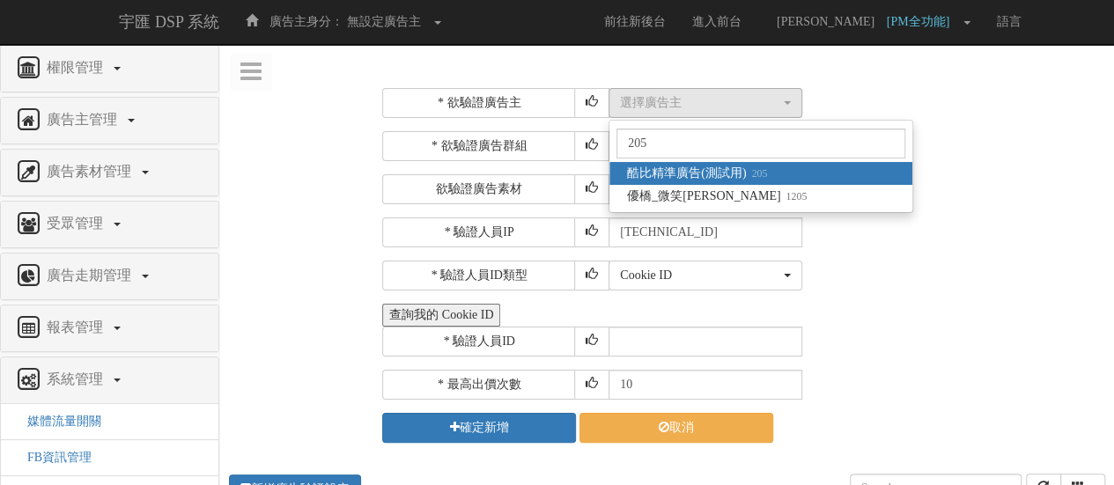
click at [793, 172] on link "酷比精準廣告(測試用) 205" at bounding box center [760, 173] width 303 height 23
select select "205"
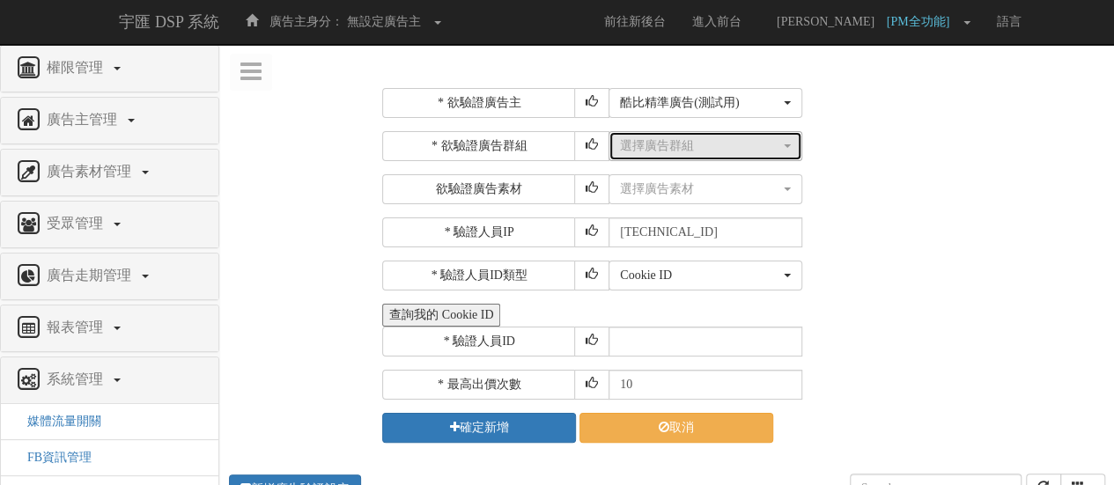
click at [718, 142] on div "選擇廣告群組" at bounding box center [700, 146] width 160 height 18
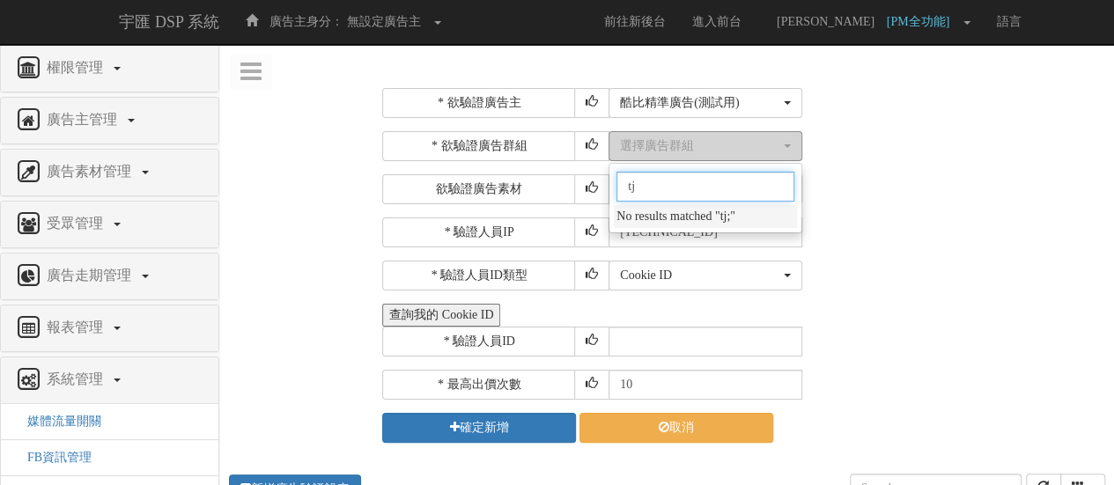
type input "t"
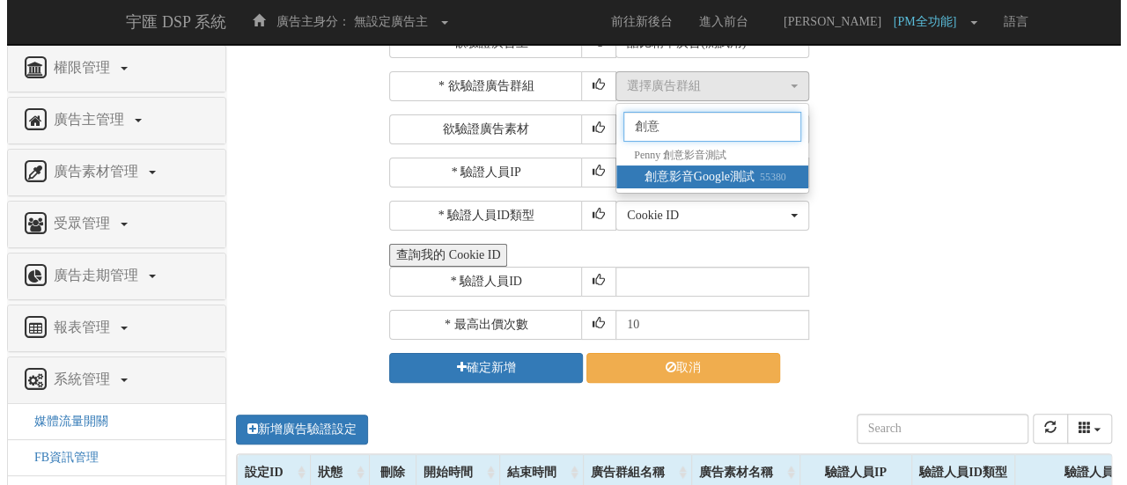
scroll to position [88, 0]
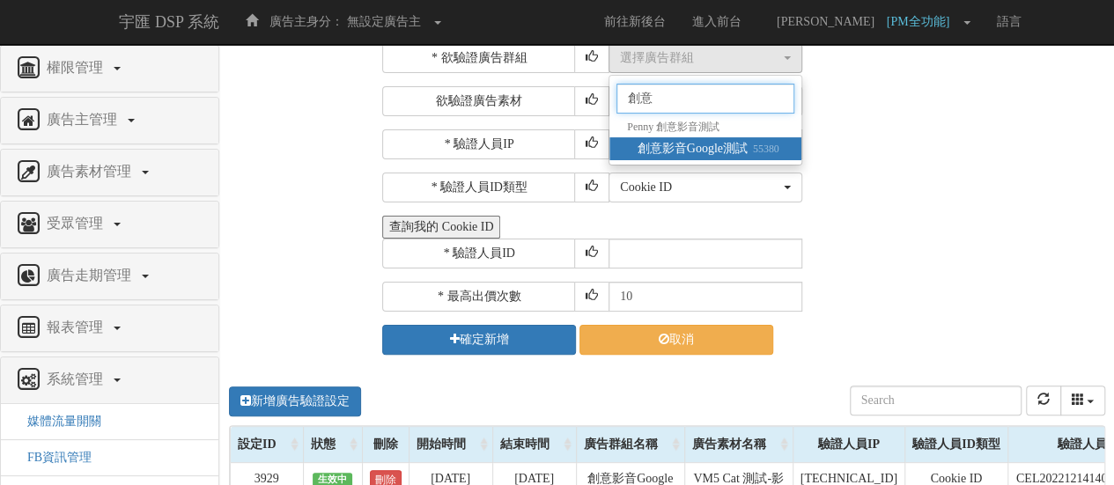
type input "創意"
click at [752, 147] on span "創意影音Google測試 55380" at bounding box center [709, 149] width 142 height 18
select select "55380"
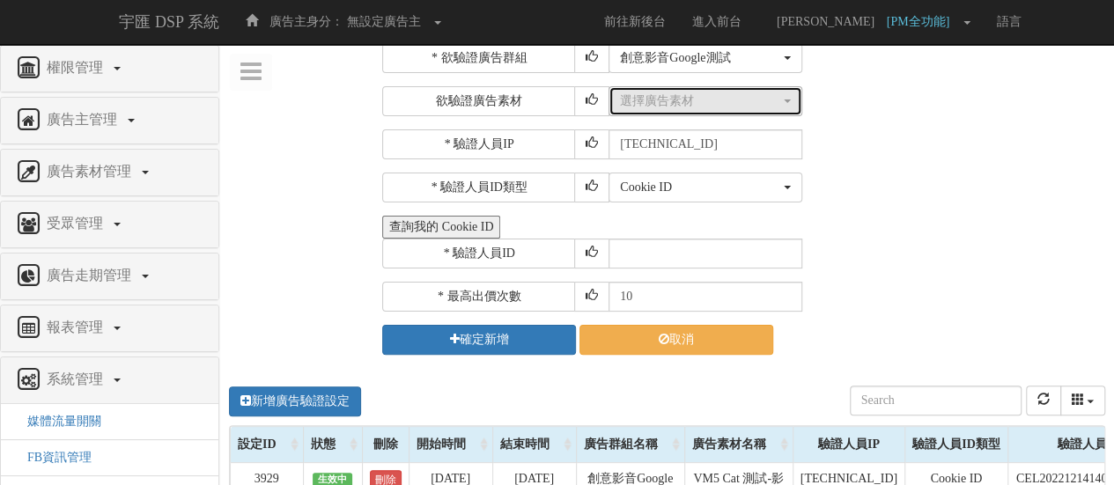
click at [692, 105] on div "選擇廣告素材" at bounding box center [700, 101] width 160 height 18
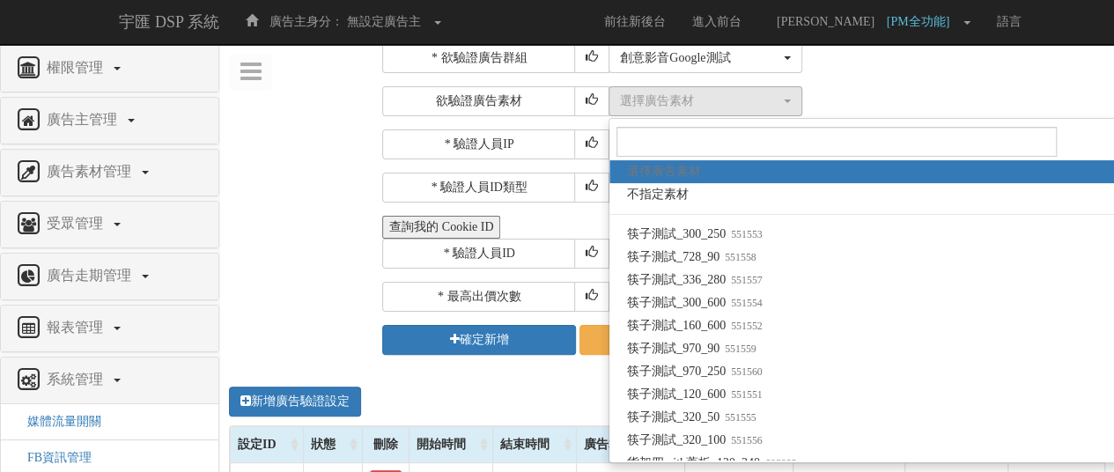
click at [555, 223] on div "查詢我的 Cookie ID" at bounding box center [741, 227] width 719 height 23
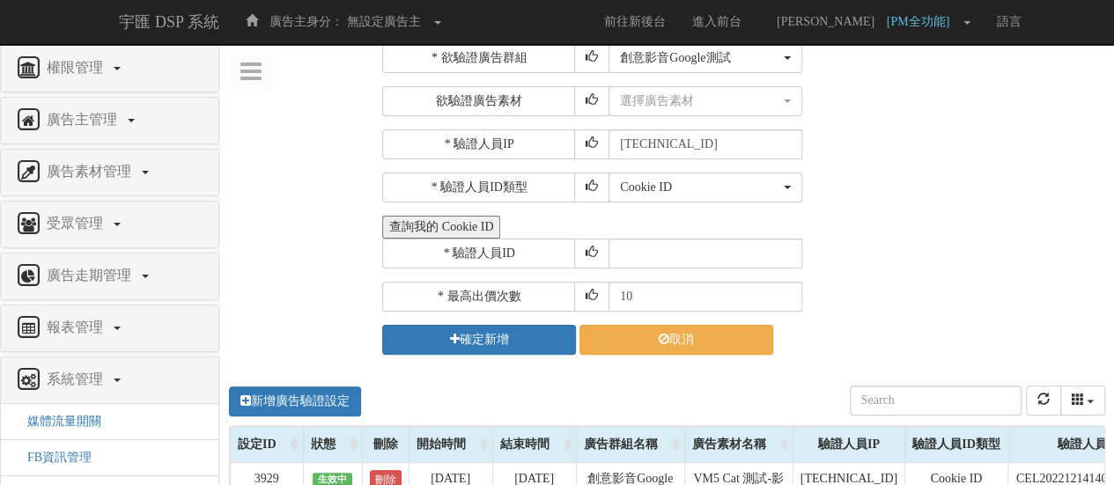
click at [493, 218] on button "查詢我的 Cookie ID" at bounding box center [441, 227] width 118 height 23
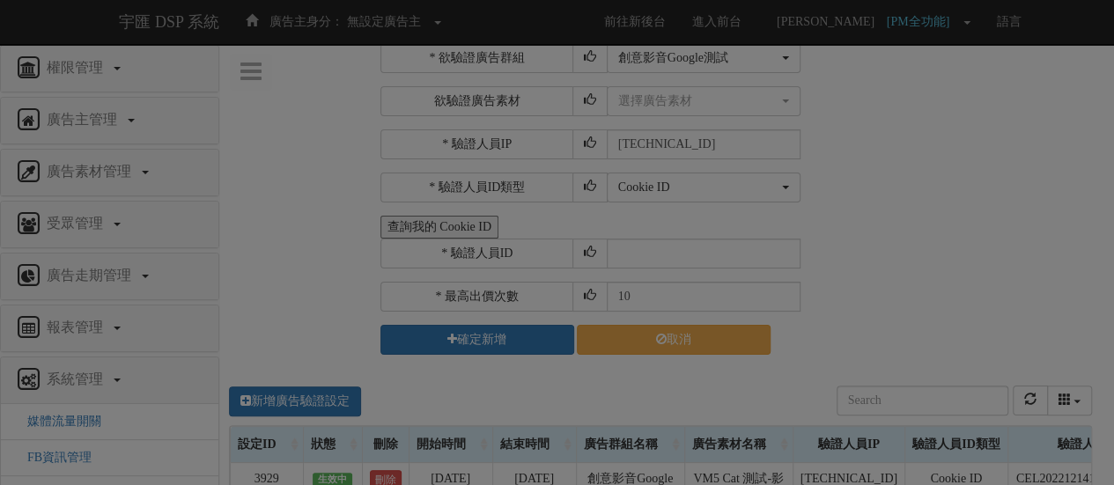
select select "205"
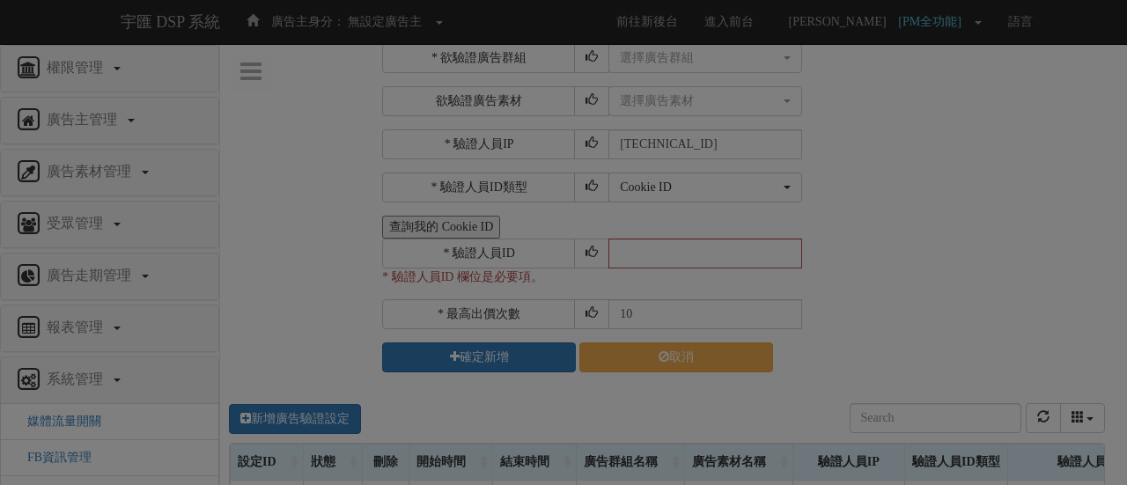
click at [703, 216] on div "Loading" at bounding box center [557, 198] width 527 height 50
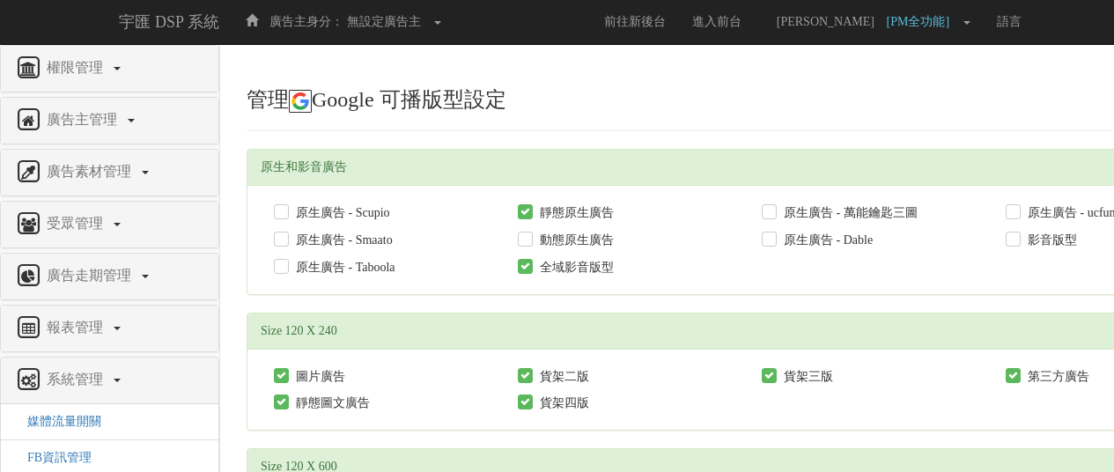
scroll to position [4756, 0]
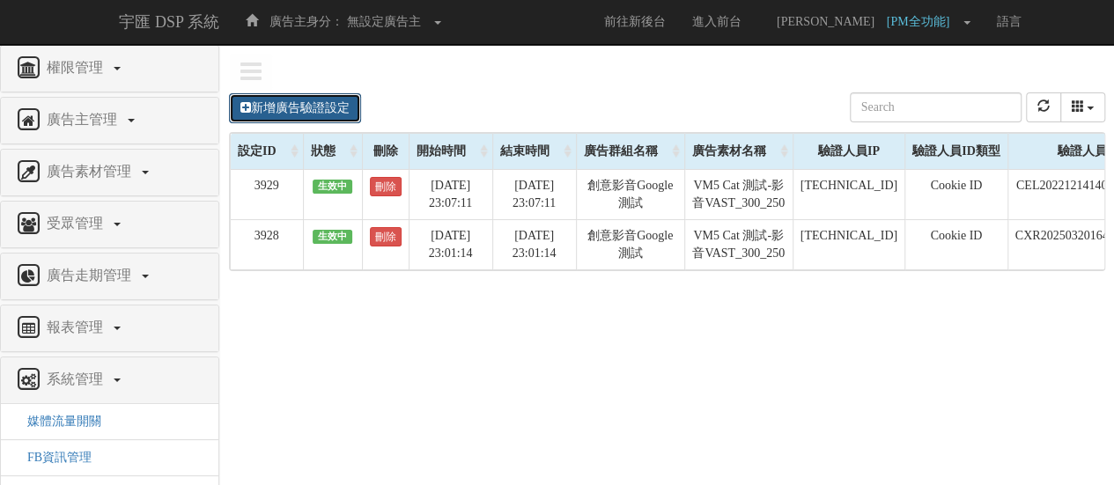
click at [299, 100] on link "新增廣告驗證設定" at bounding box center [295, 108] width 132 height 30
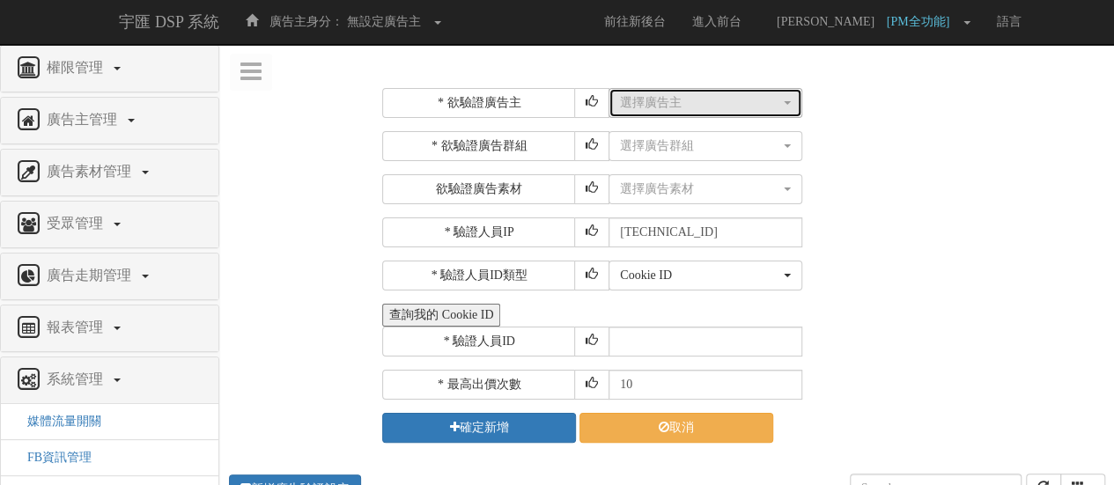
click at [682, 115] on button "選擇廣告主" at bounding box center [706, 103] width 194 height 30
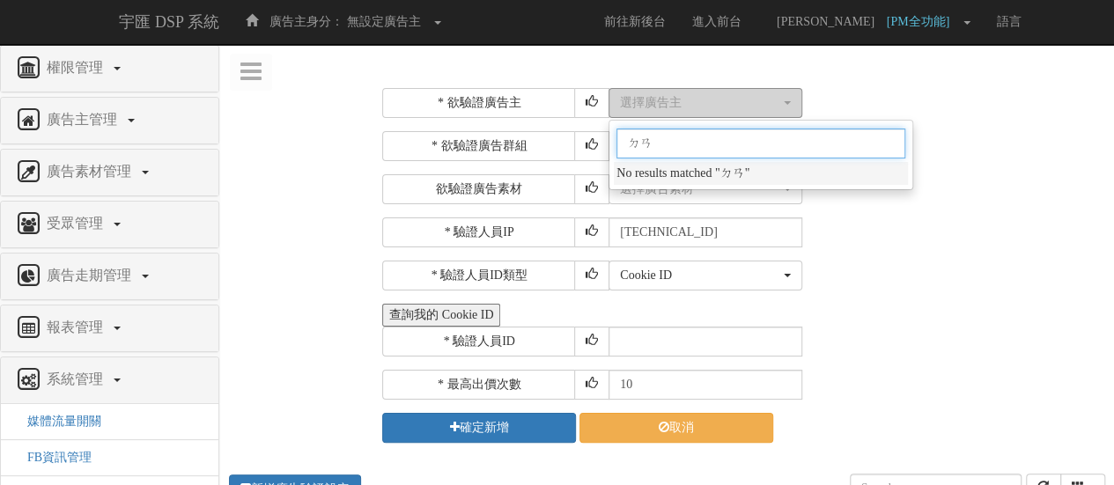
type input "ㄓㄢ"
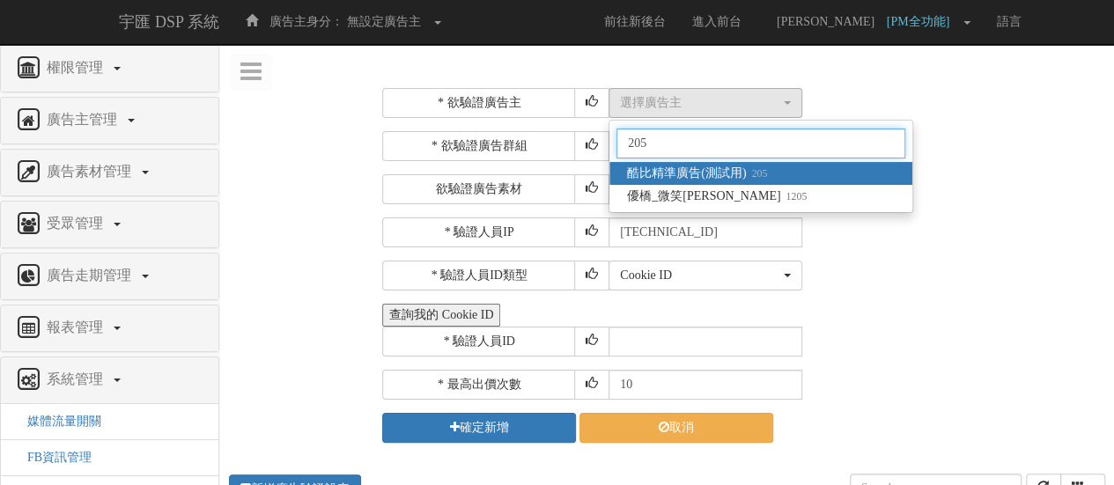
type input "205"
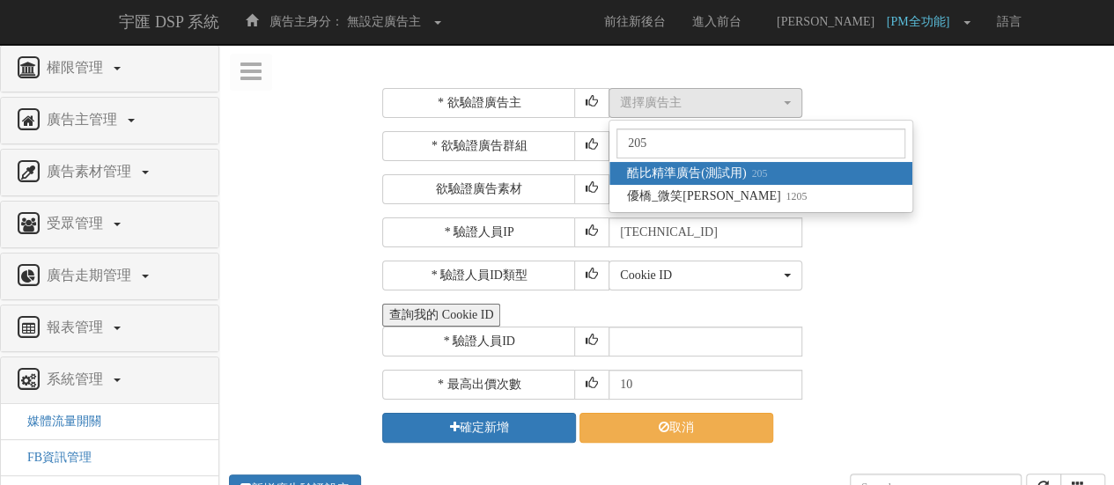
click at [716, 167] on span "酷比精準廣告(測試用) 205" at bounding box center [697, 174] width 140 height 18
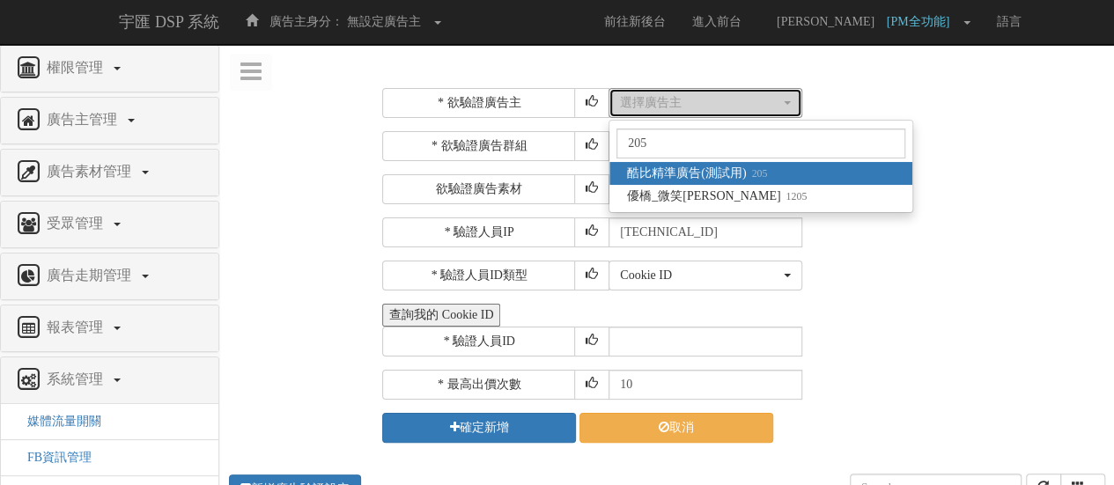
select select "205"
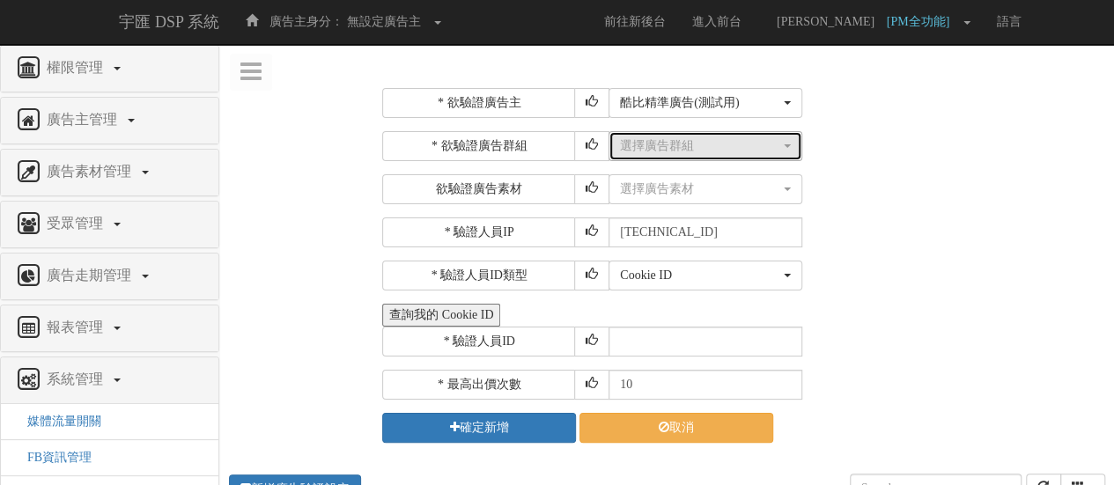
click at [712, 140] on div "選擇廣告群組" at bounding box center [700, 146] width 160 height 18
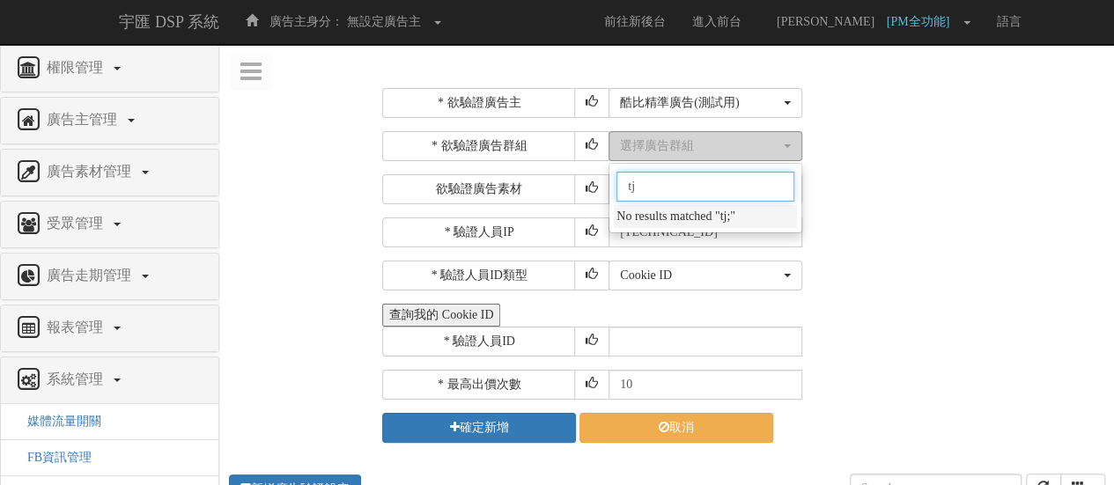
type input "t"
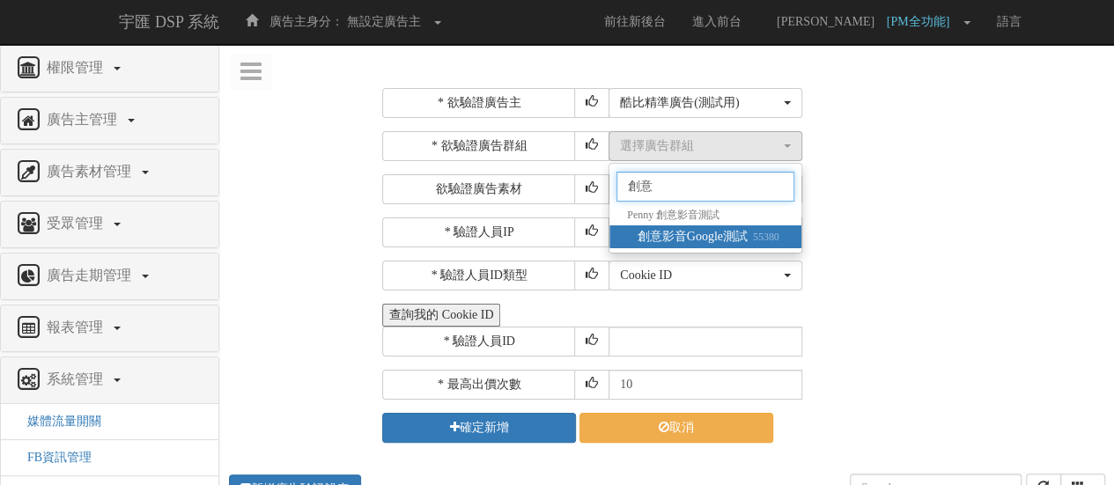
type input "創意"
drag, startPoint x: 690, startPoint y: 234, endPoint x: 693, endPoint y: 213, distance: 21.4
click at [690, 234] on span "創意影音Google測試 55380" at bounding box center [709, 237] width 142 height 18
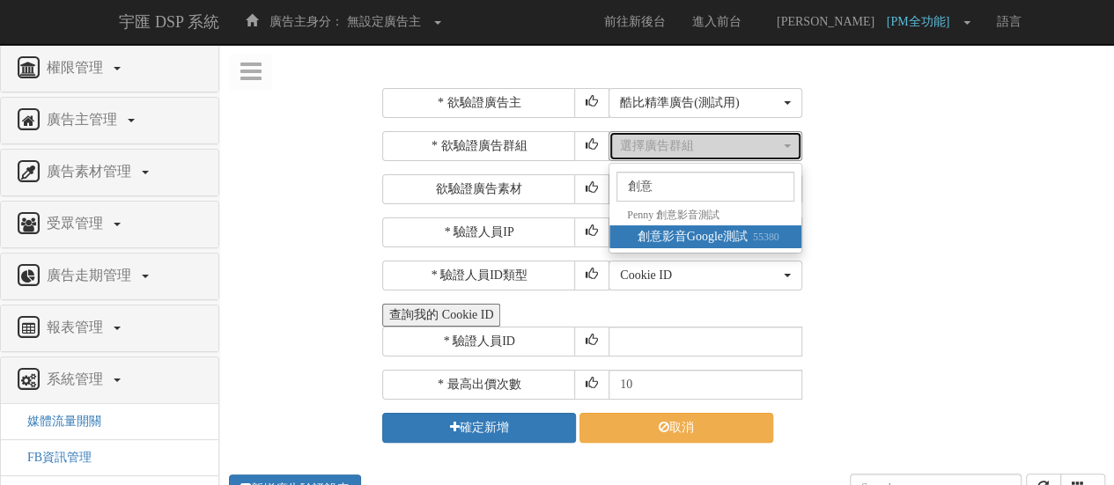
select select "55380"
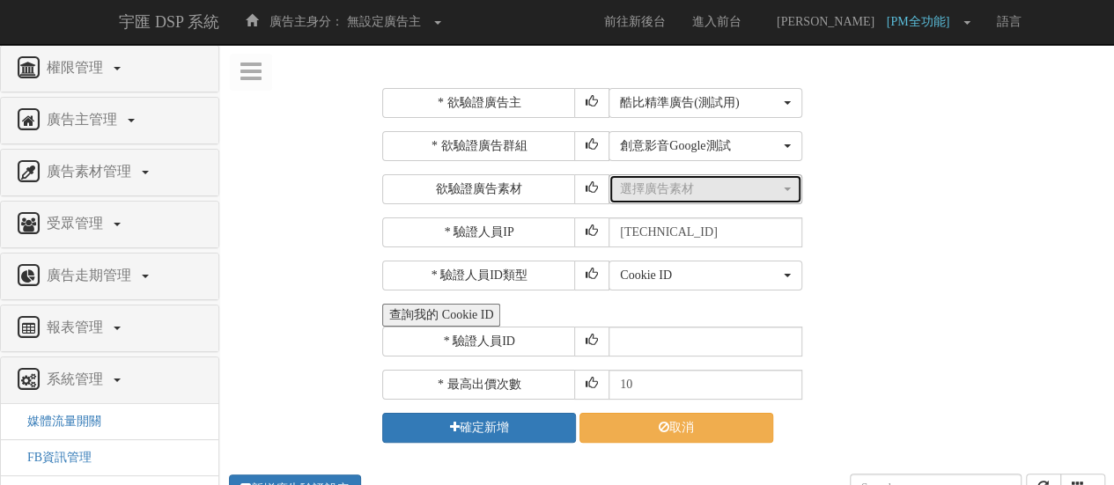
click at [686, 196] on div "選擇廣告素材" at bounding box center [700, 190] width 160 height 18
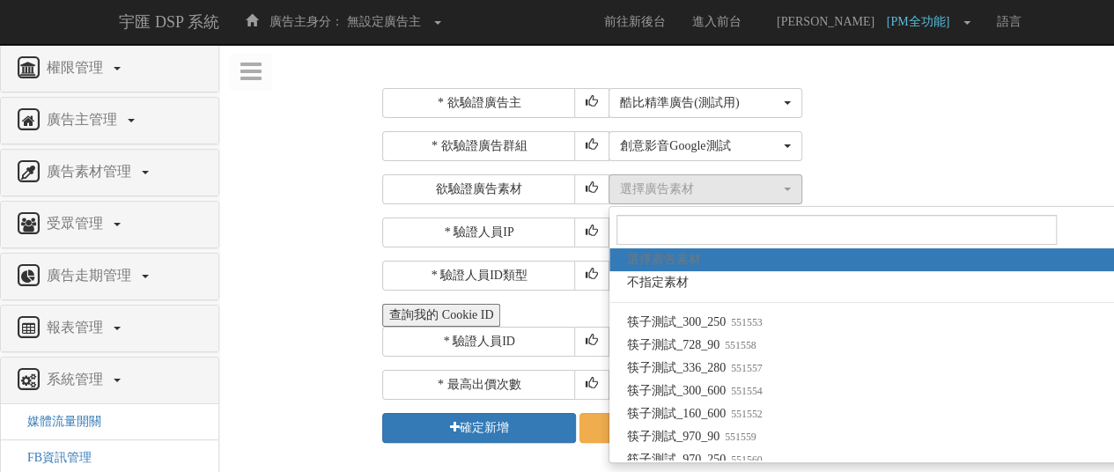
click at [847, 154] on div "選擇廣告群組 指定播出 domain([DOMAIN_NAME]) 指定播出 app id(com.bridgewell.bidder-smoketest-a…" at bounding box center [855, 146] width 492 height 30
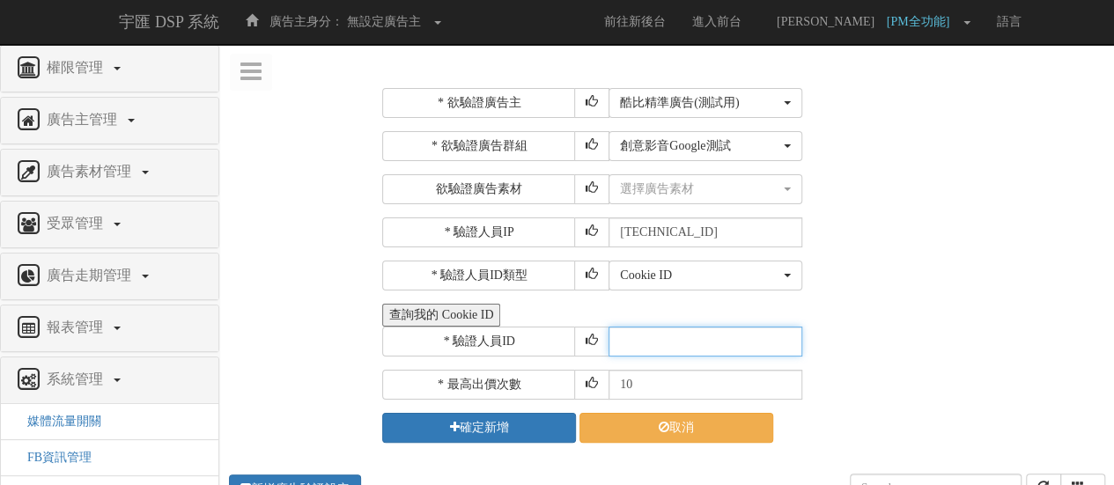
click at [668, 341] on input "text" at bounding box center [706, 342] width 194 height 30
paste input "CZR2022110409493320255"
type input "CZR2022110409493320255"
click at [652, 380] on input "10" at bounding box center [706, 385] width 194 height 30
type input "1"
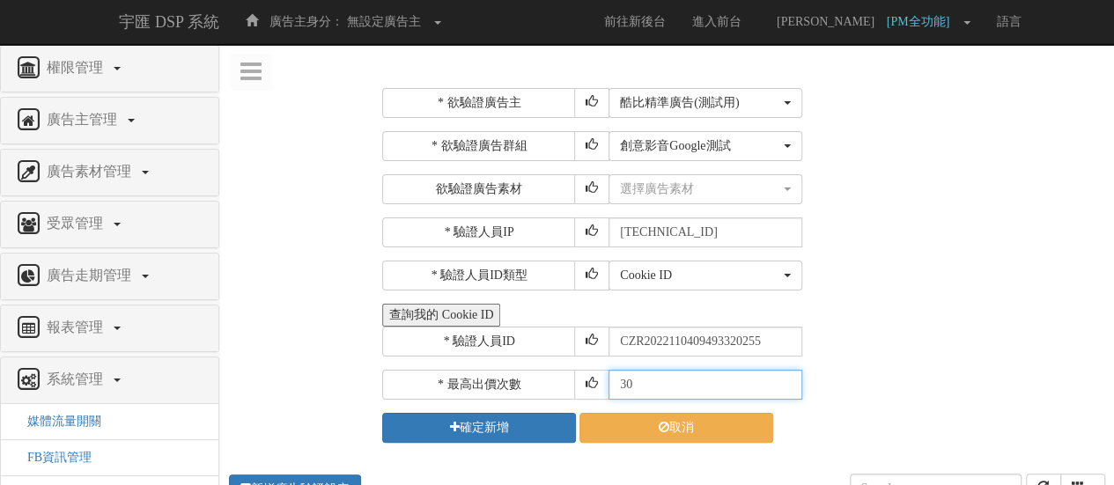
type input "30"
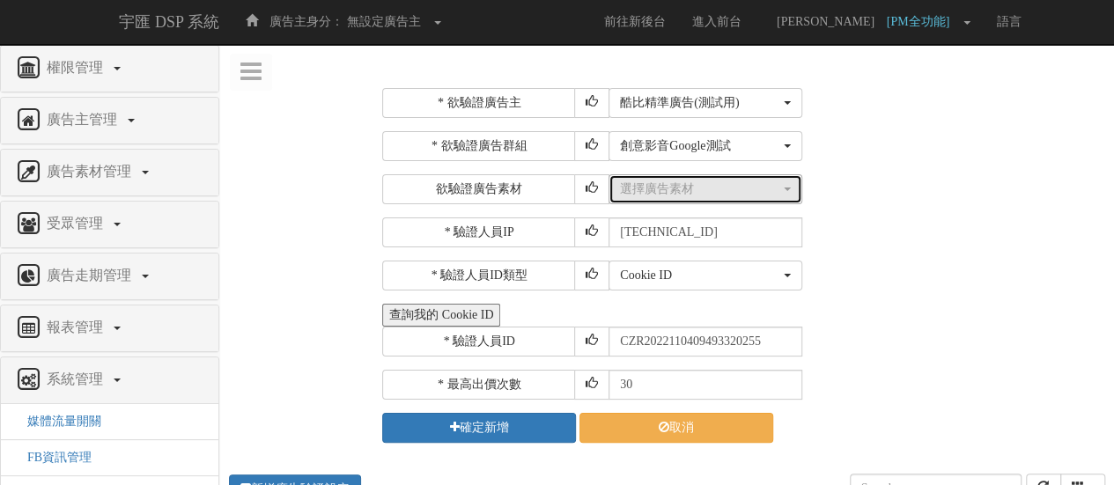
click at [703, 202] on button "選擇廣告素材" at bounding box center [706, 189] width 194 height 30
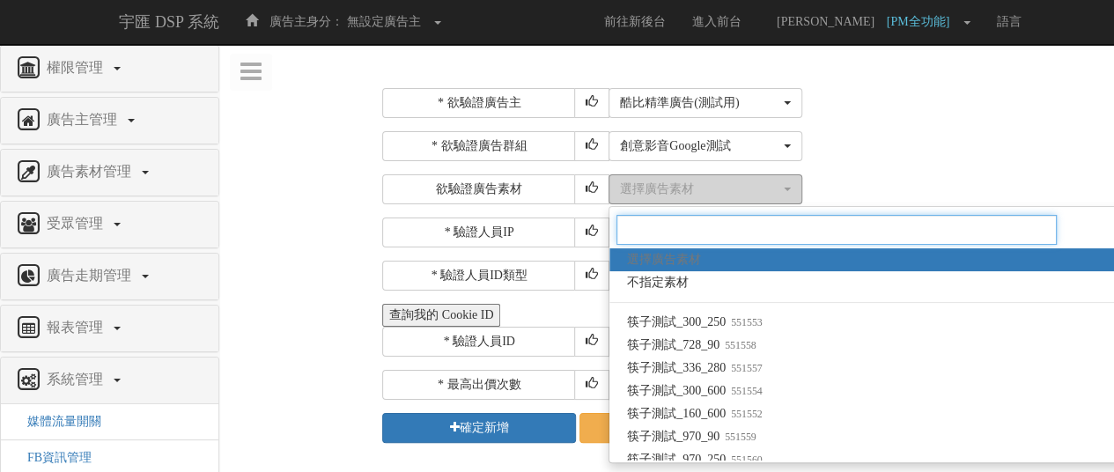
paste input "1564719"
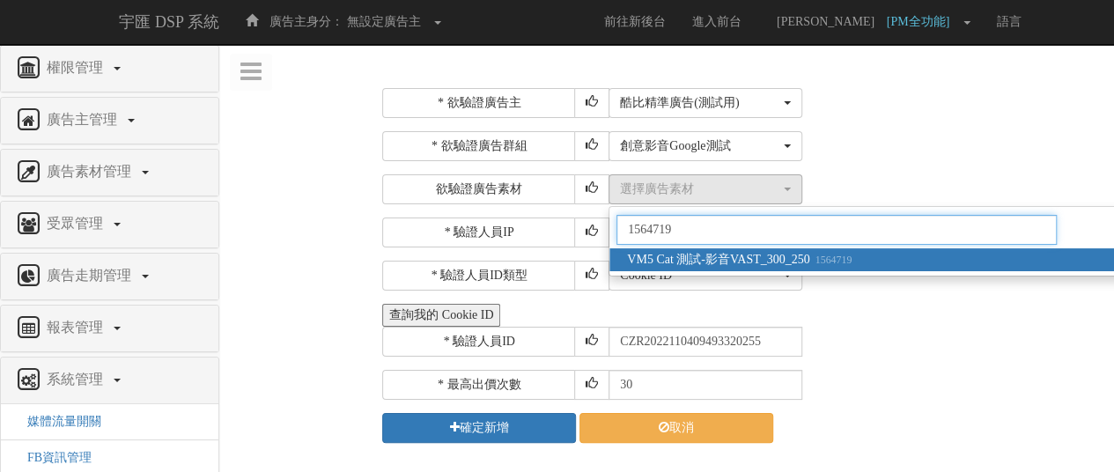
type input "1564719"
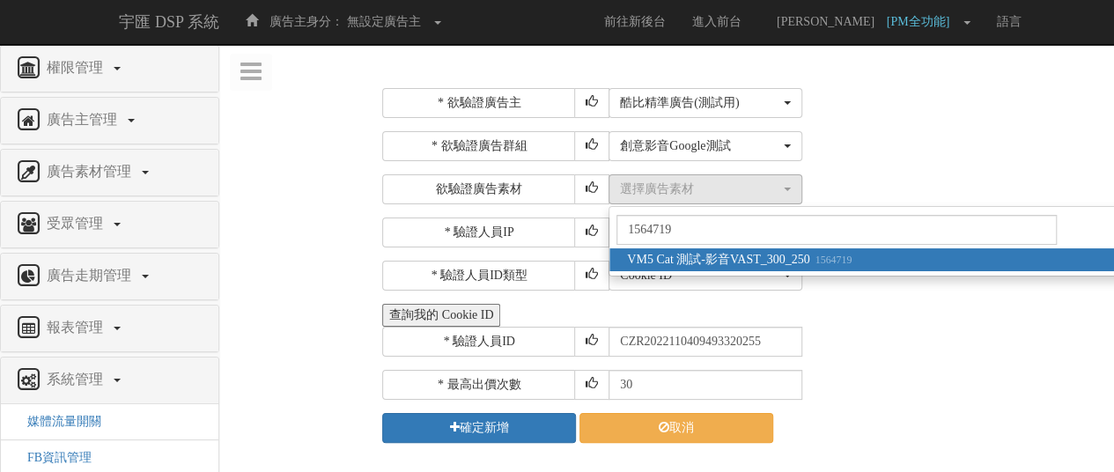
click at [741, 265] on span "VM5 Cat 測試-影音VAST_300_250 1564719" at bounding box center [739, 260] width 225 height 18
select select "1564719"
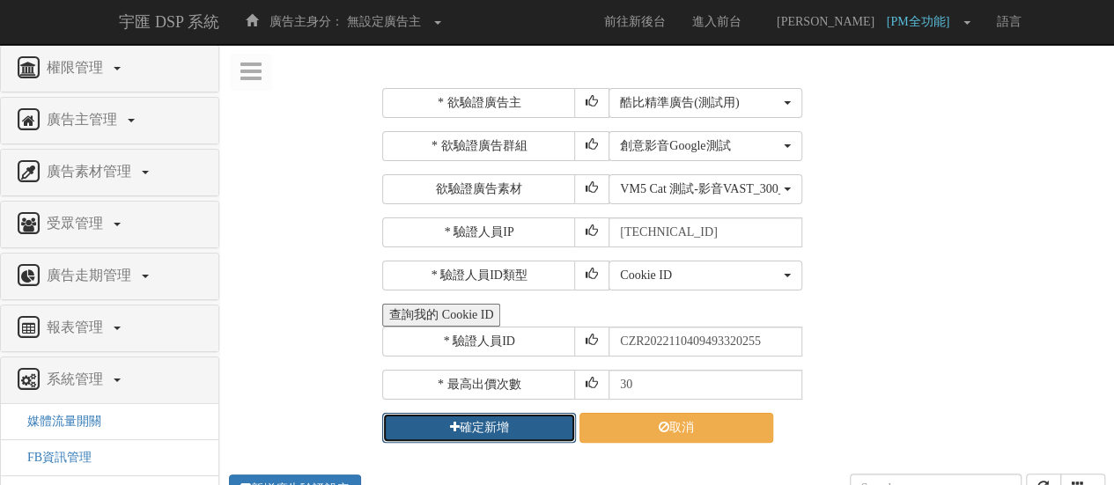
click at [502, 430] on button "確定新增" at bounding box center [479, 428] width 194 height 30
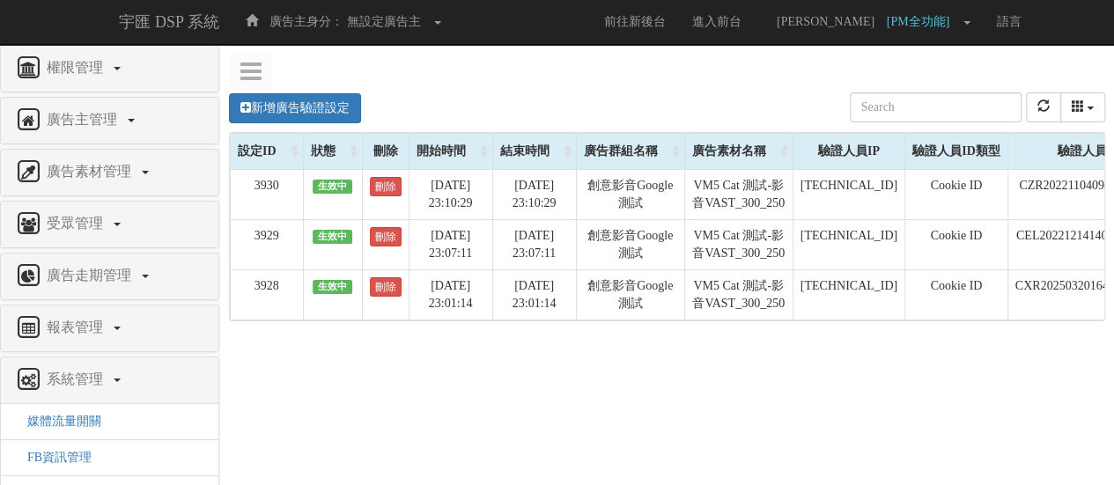
scroll to position [0, 228]
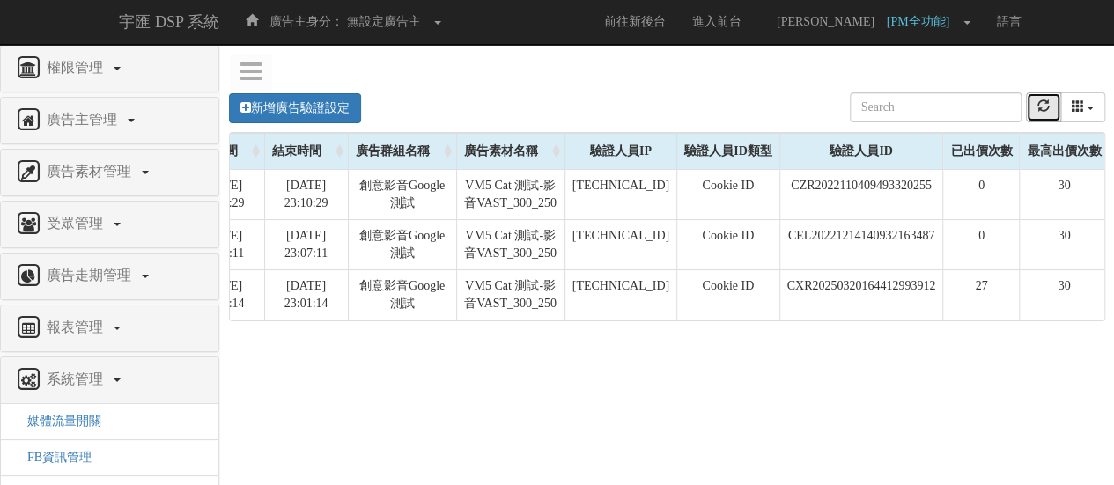
click at [1047, 101] on icon "refresh" at bounding box center [1043, 106] width 12 height 12
click at [1047, 100] on icon "refresh" at bounding box center [1043, 106] width 12 height 12
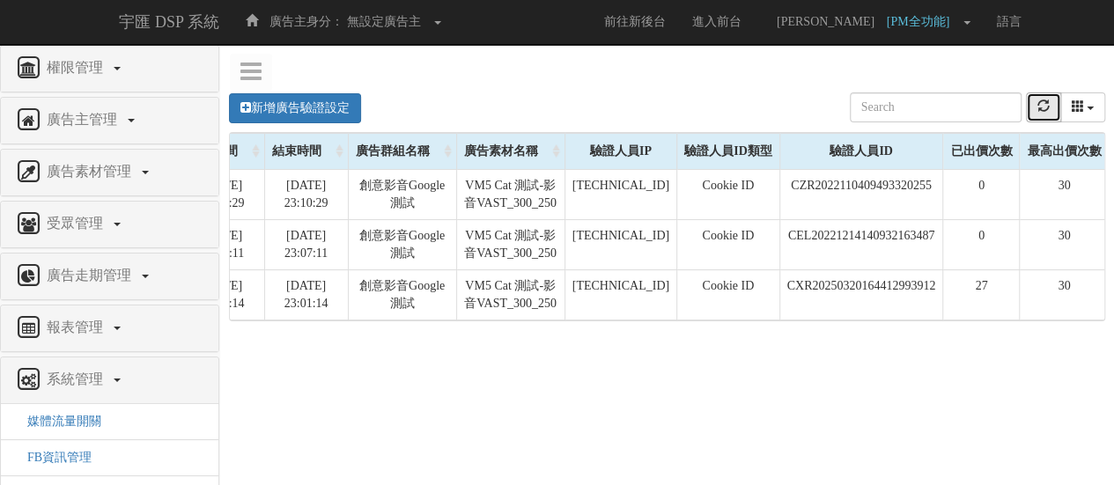
click at [1045, 112] on icon "refresh" at bounding box center [1043, 106] width 12 height 12
